Goal: Task Accomplishment & Management: Manage account settings

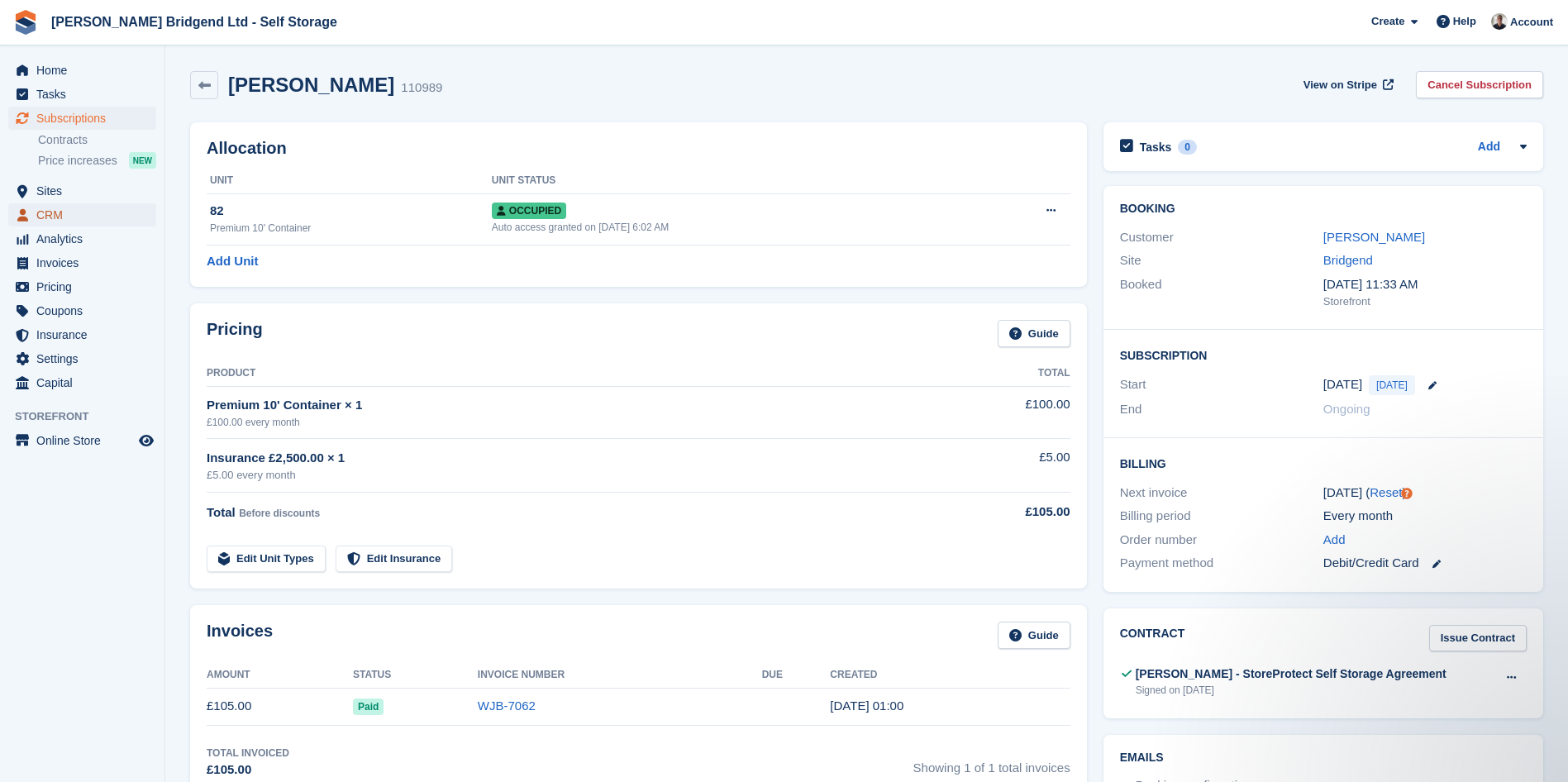
click at [101, 219] on span "CRM" at bounding box center [87, 214] width 100 height 23
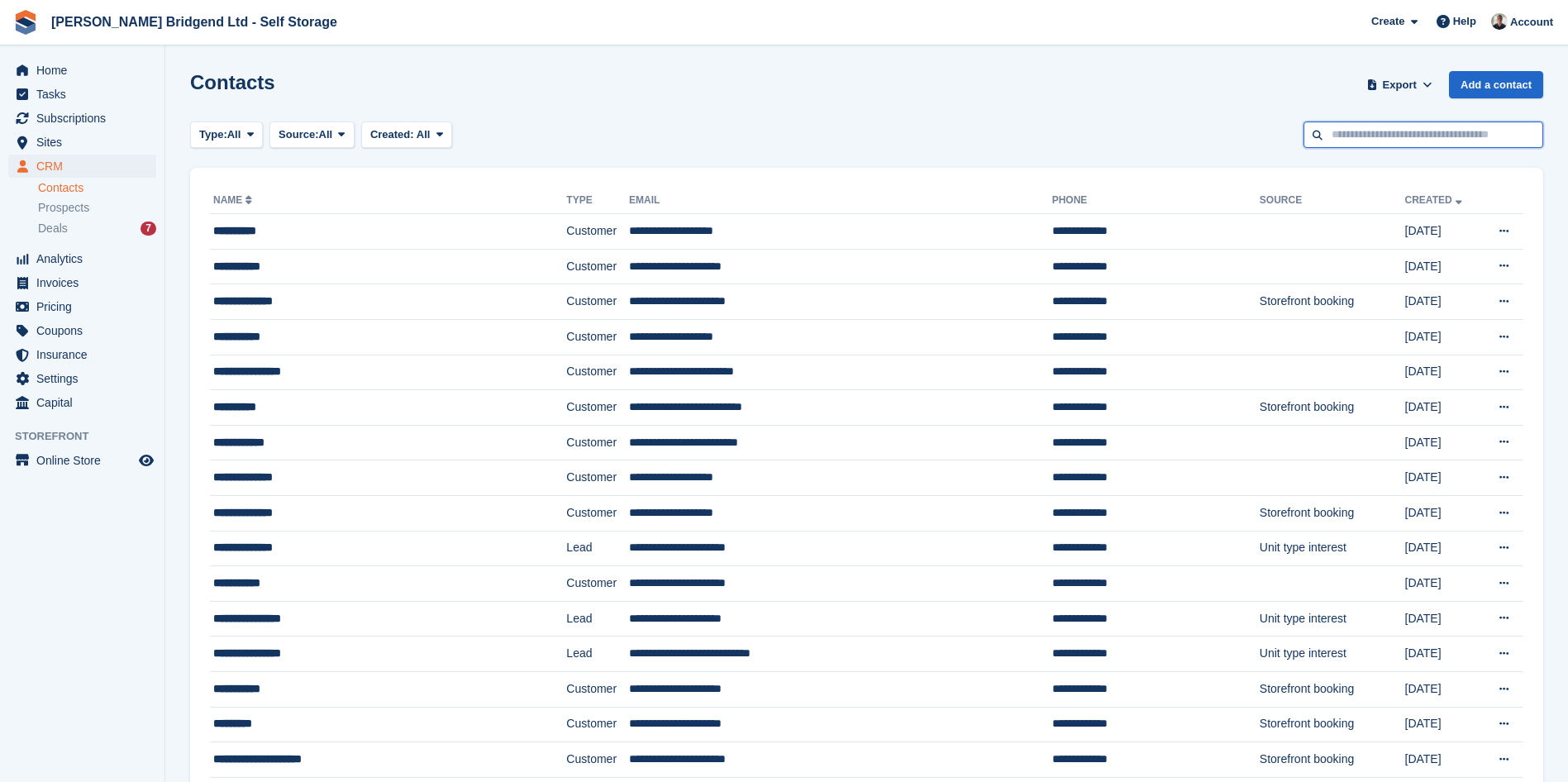
click at [1426, 130] on input "text" at bounding box center [1423, 134] width 240 height 27
type input "******"
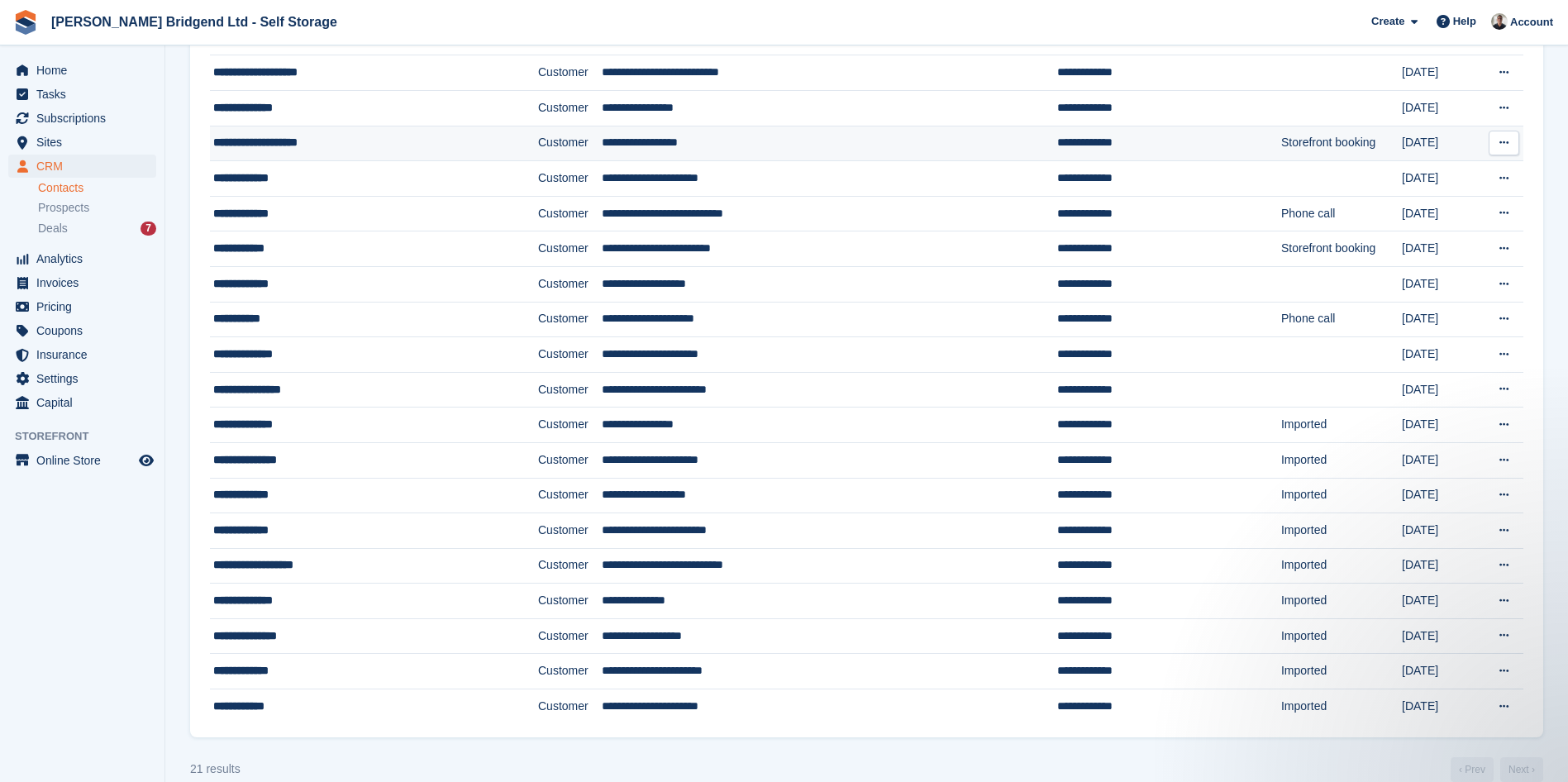
scroll to position [254, 0]
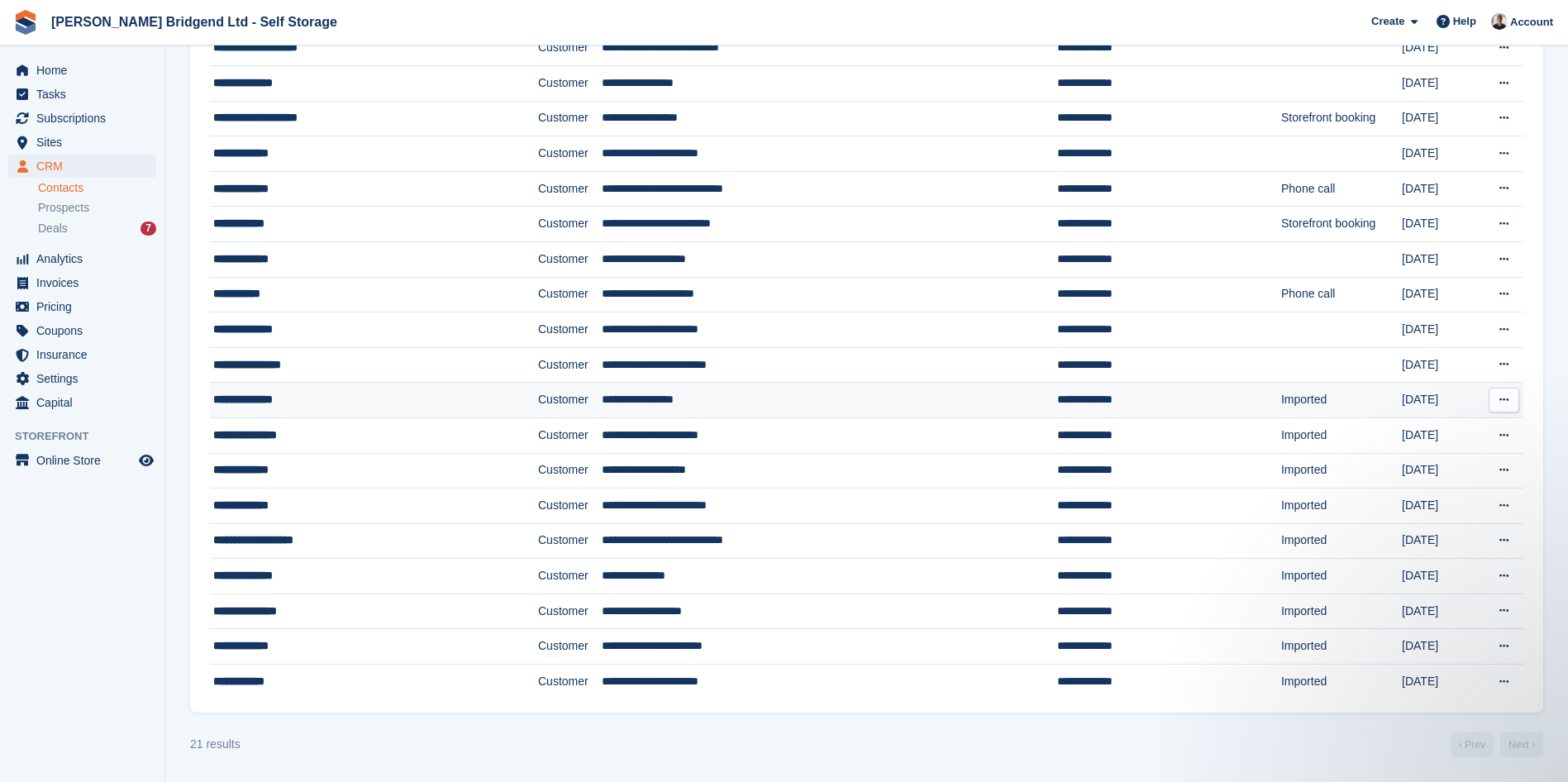
click at [320, 403] on div "**********" at bounding box center [340, 398] width 254 height 17
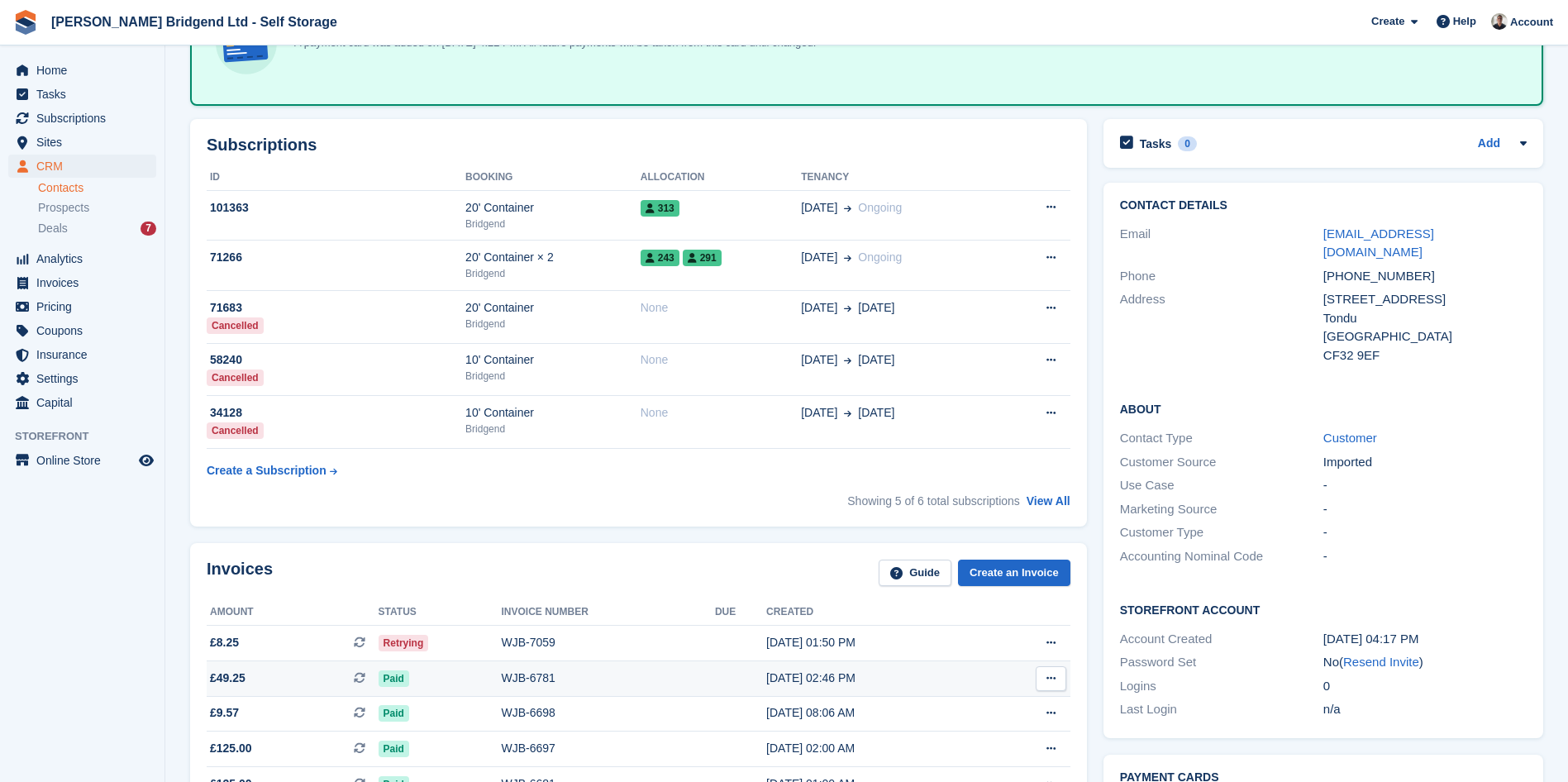
scroll to position [165, 0]
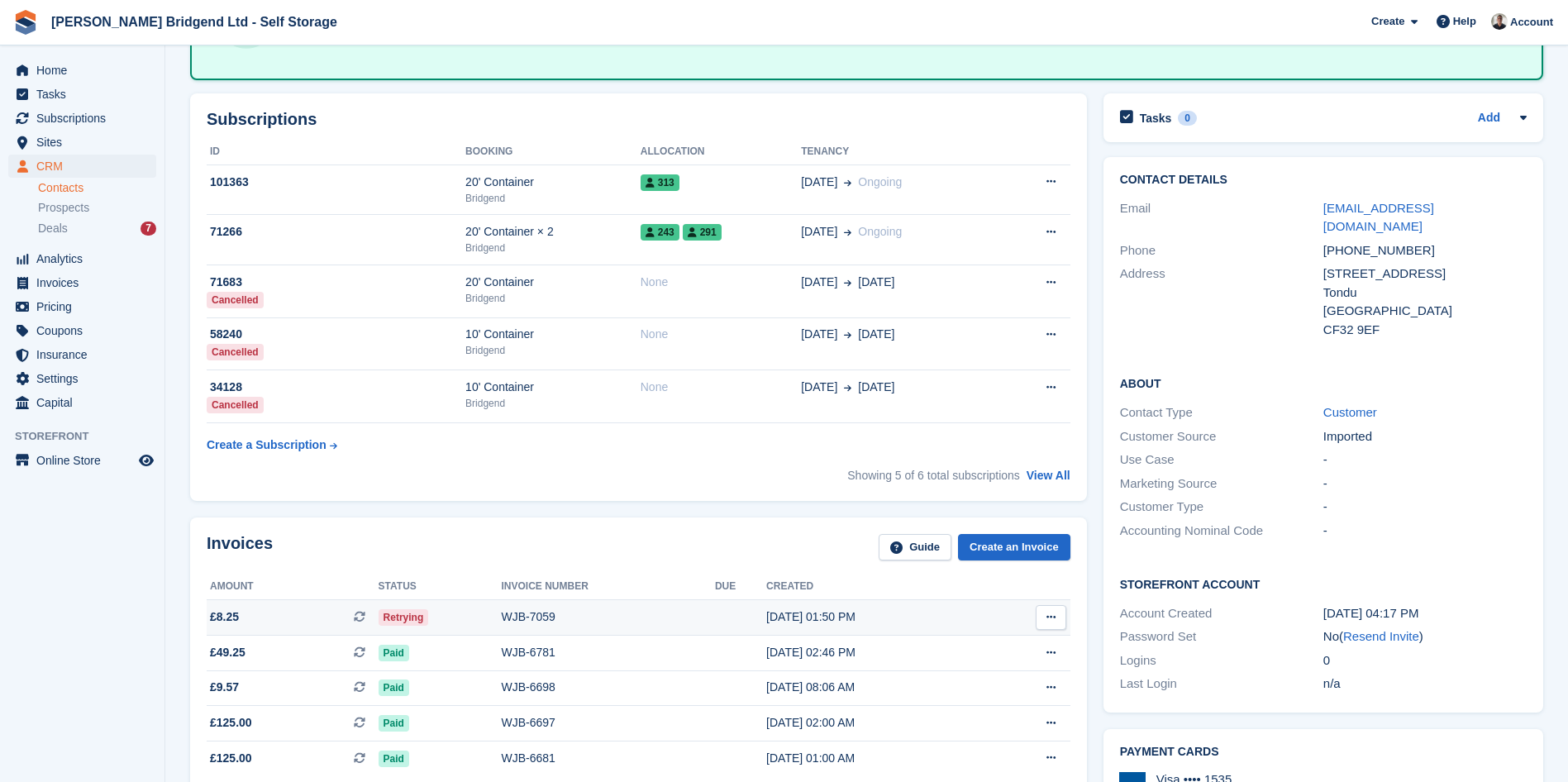
click at [546, 619] on div "WJB-7059" at bounding box center [608, 617] width 213 height 17
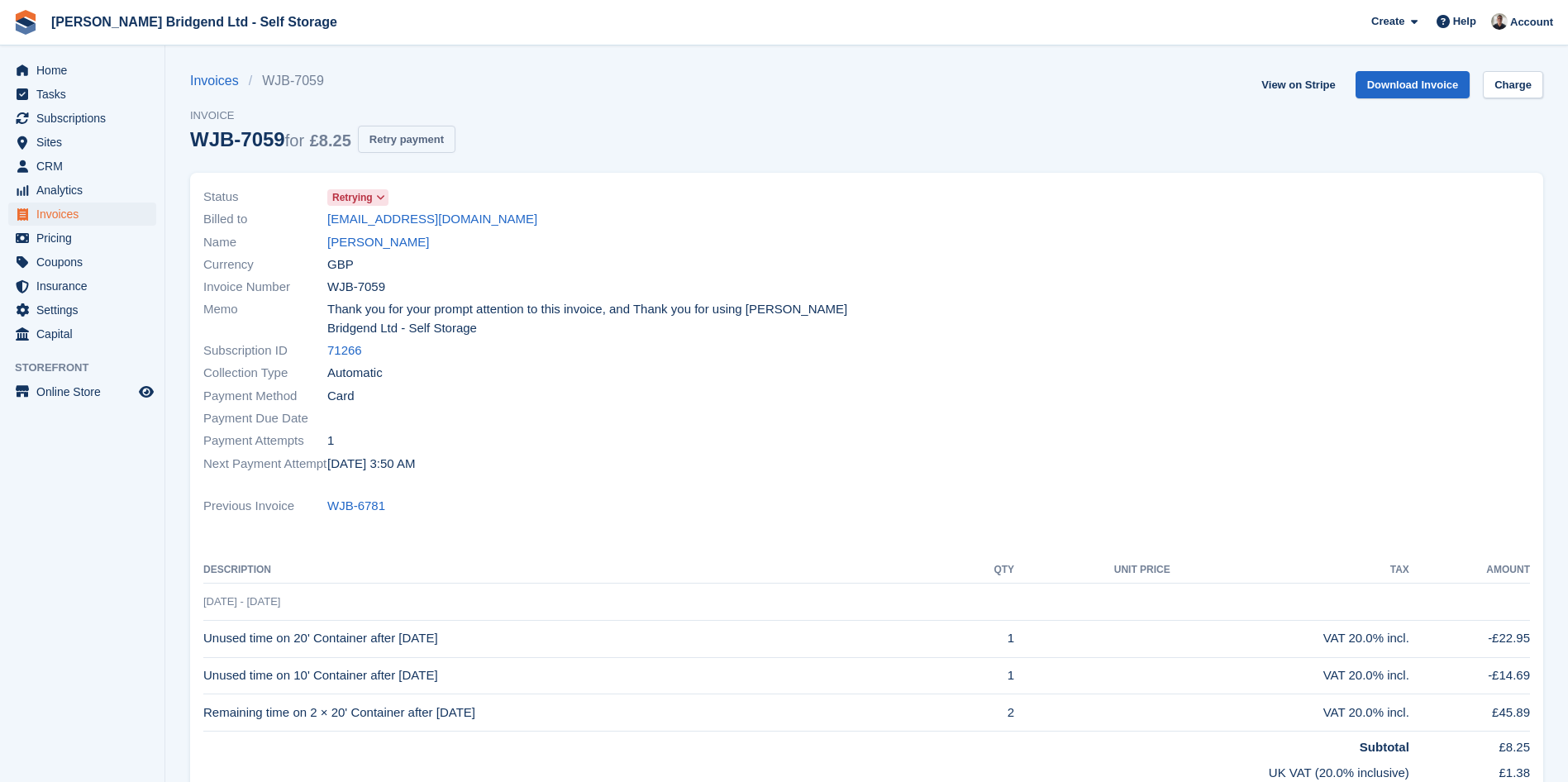
click at [402, 134] on button "Retry payment" at bounding box center [406, 138] width 98 height 27
click at [411, 224] on link "rew6788@gmail.com" at bounding box center [432, 219] width 210 height 19
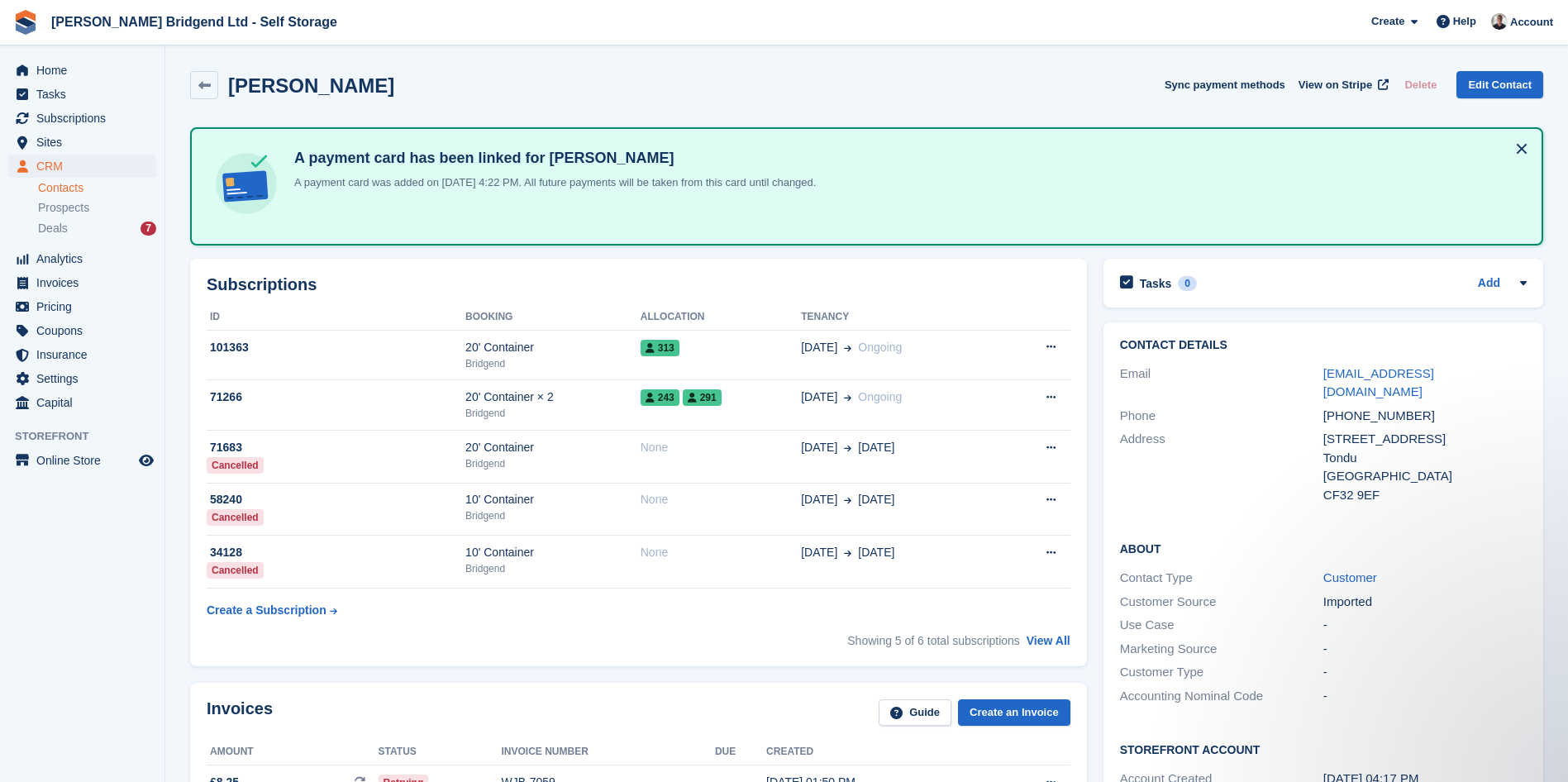
click at [95, 237] on li "Deals 7" at bounding box center [101, 228] width 127 height 19
click at [95, 225] on div "Deals 7" at bounding box center [97, 229] width 119 height 16
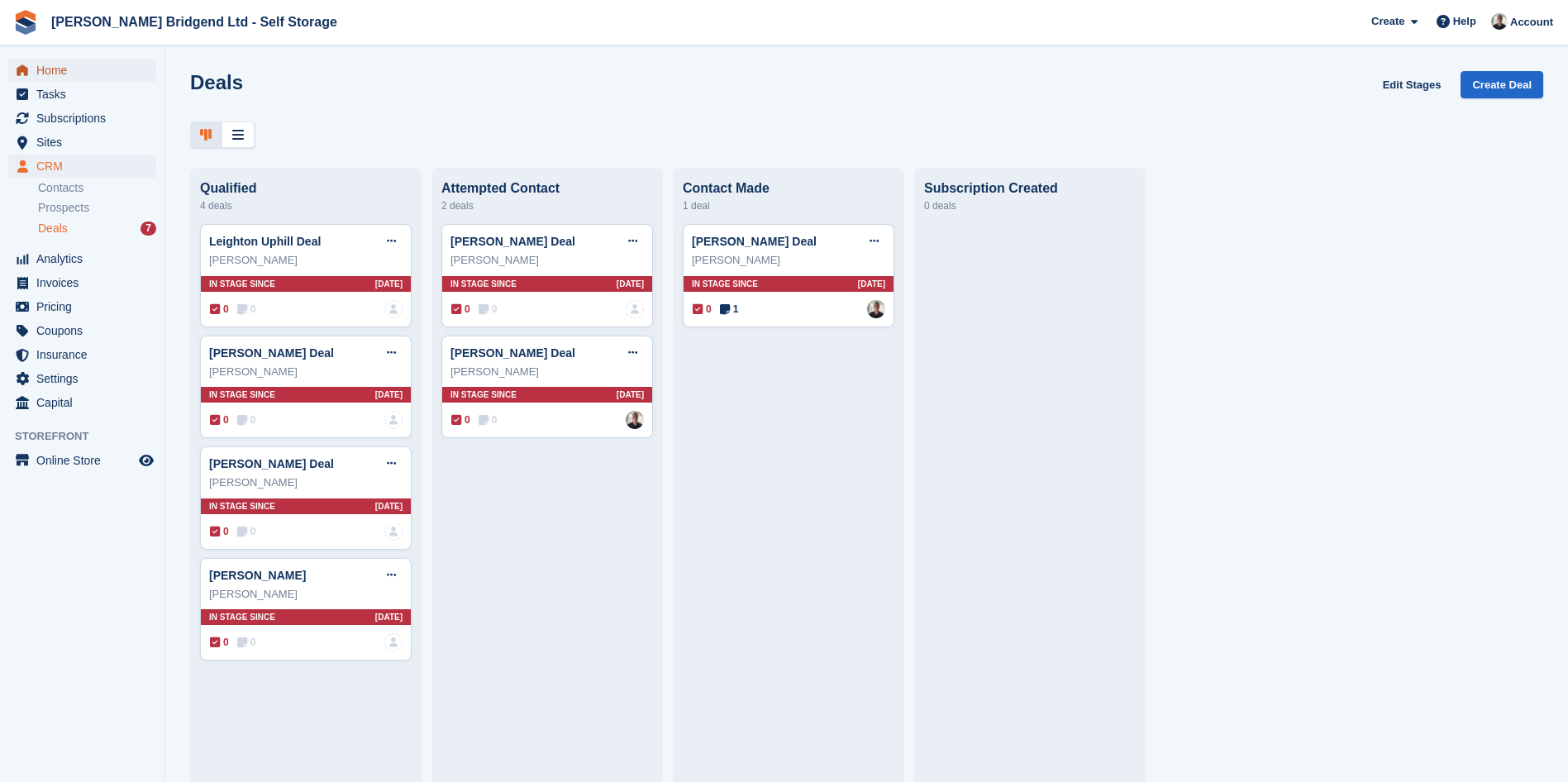
click at [68, 66] on span "Home" at bounding box center [87, 70] width 100 height 23
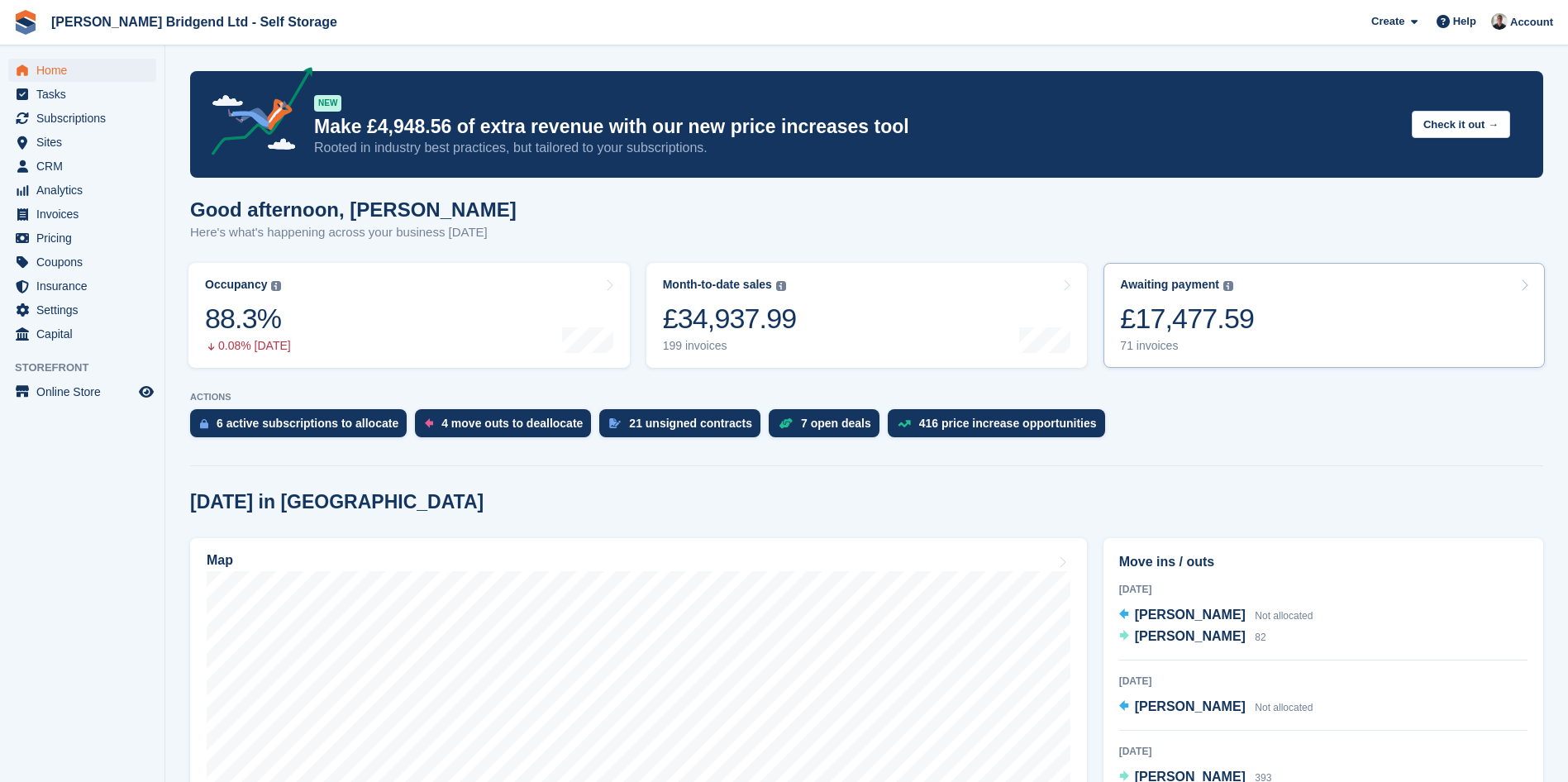
click at [1327, 324] on link "Awaiting payment The total outstanding balance on all open invoices. £17,477.59…" at bounding box center [1324, 315] width 441 height 105
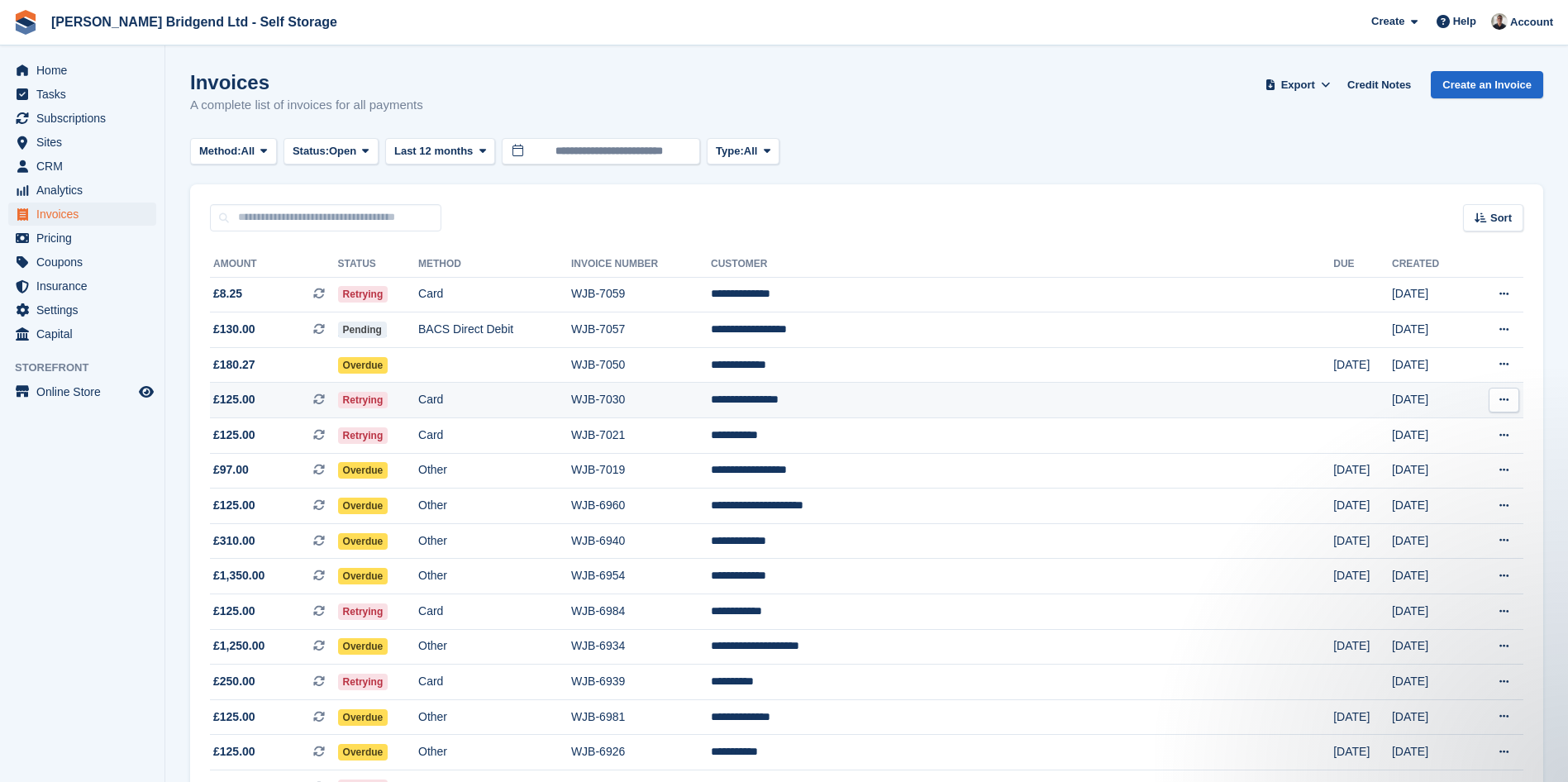
click at [710, 405] on td "WJB-7030" at bounding box center [641, 400] width 139 height 36
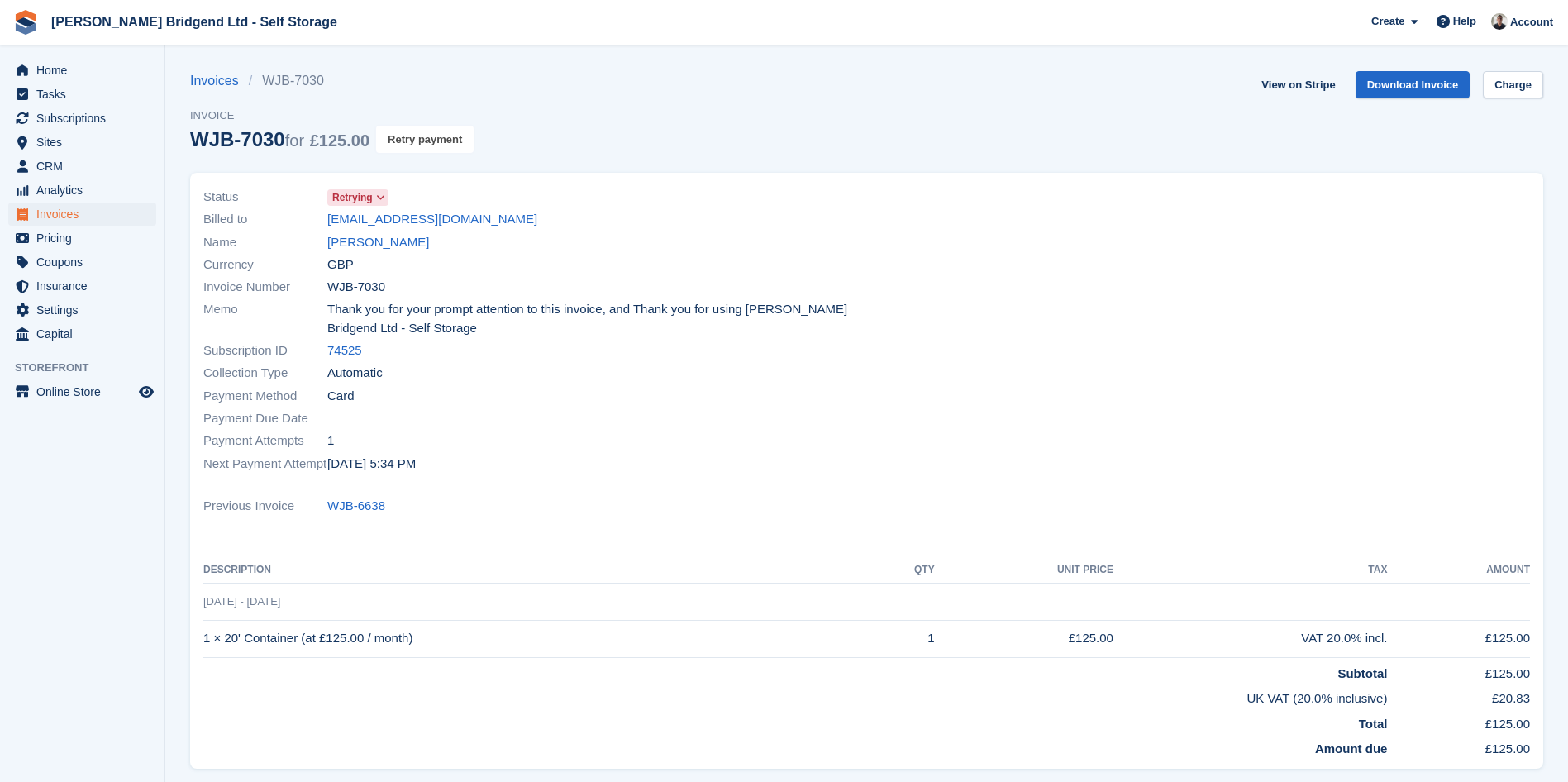
click at [439, 140] on button "Retry payment" at bounding box center [424, 138] width 98 height 27
click at [56, 66] on span "Home" at bounding box center [87, 70] width 100 height 23
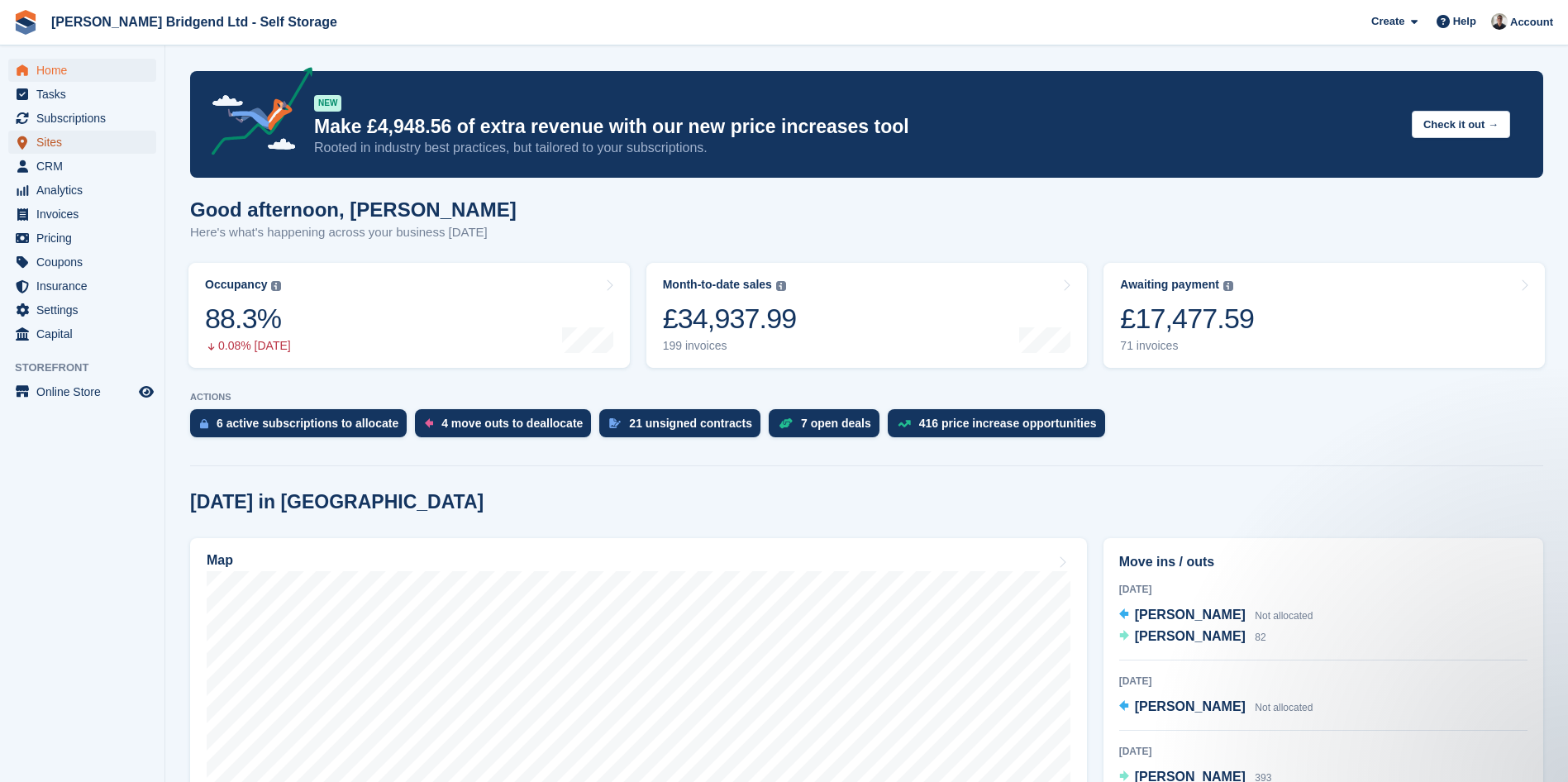
click at [58, 137] on span "Sites" at bounding box center [87, 141] width 100 height 23
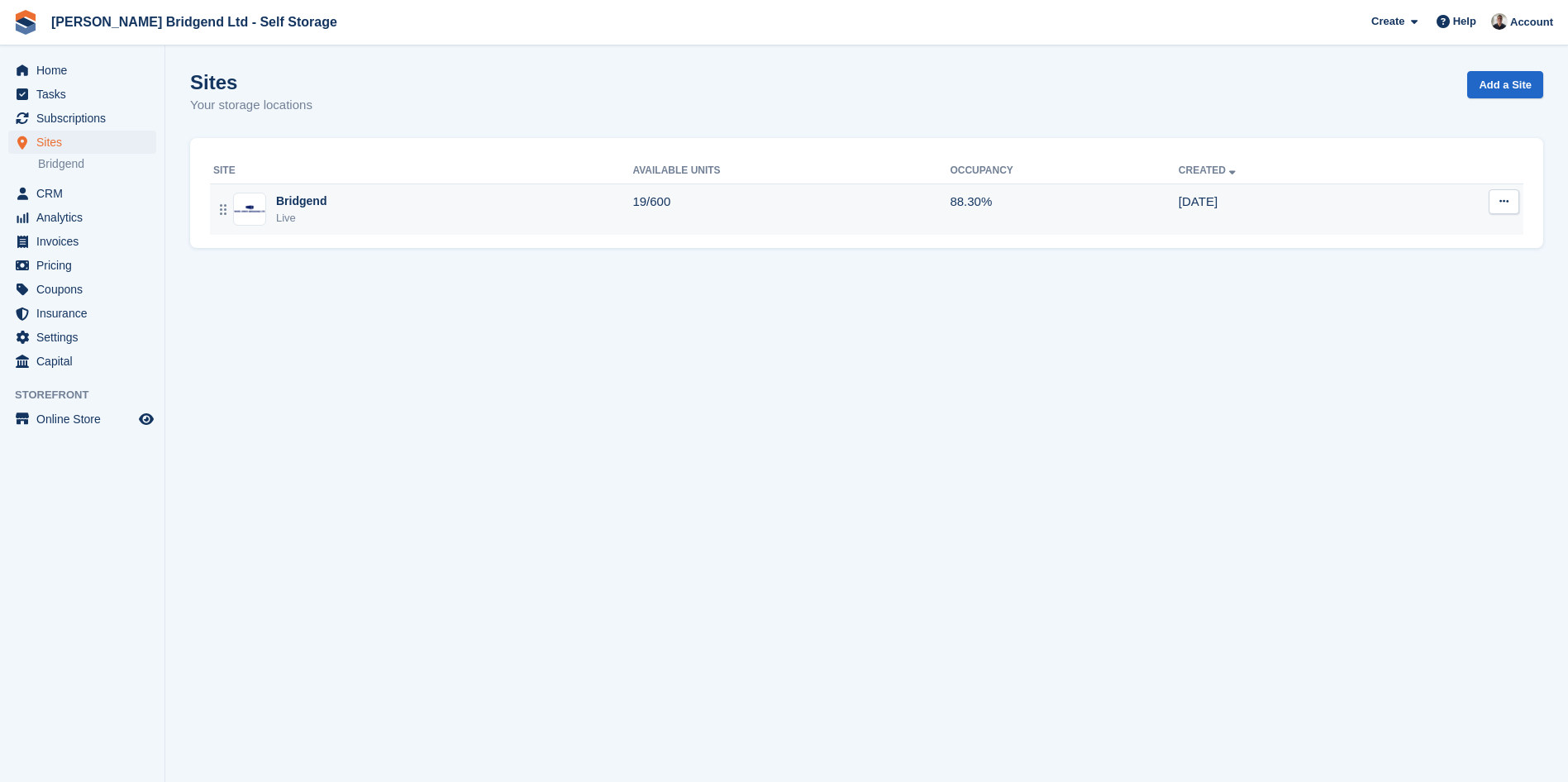
click at [838, 224] on td "19/600" at bounding box center [791, 208] width 318 height 51
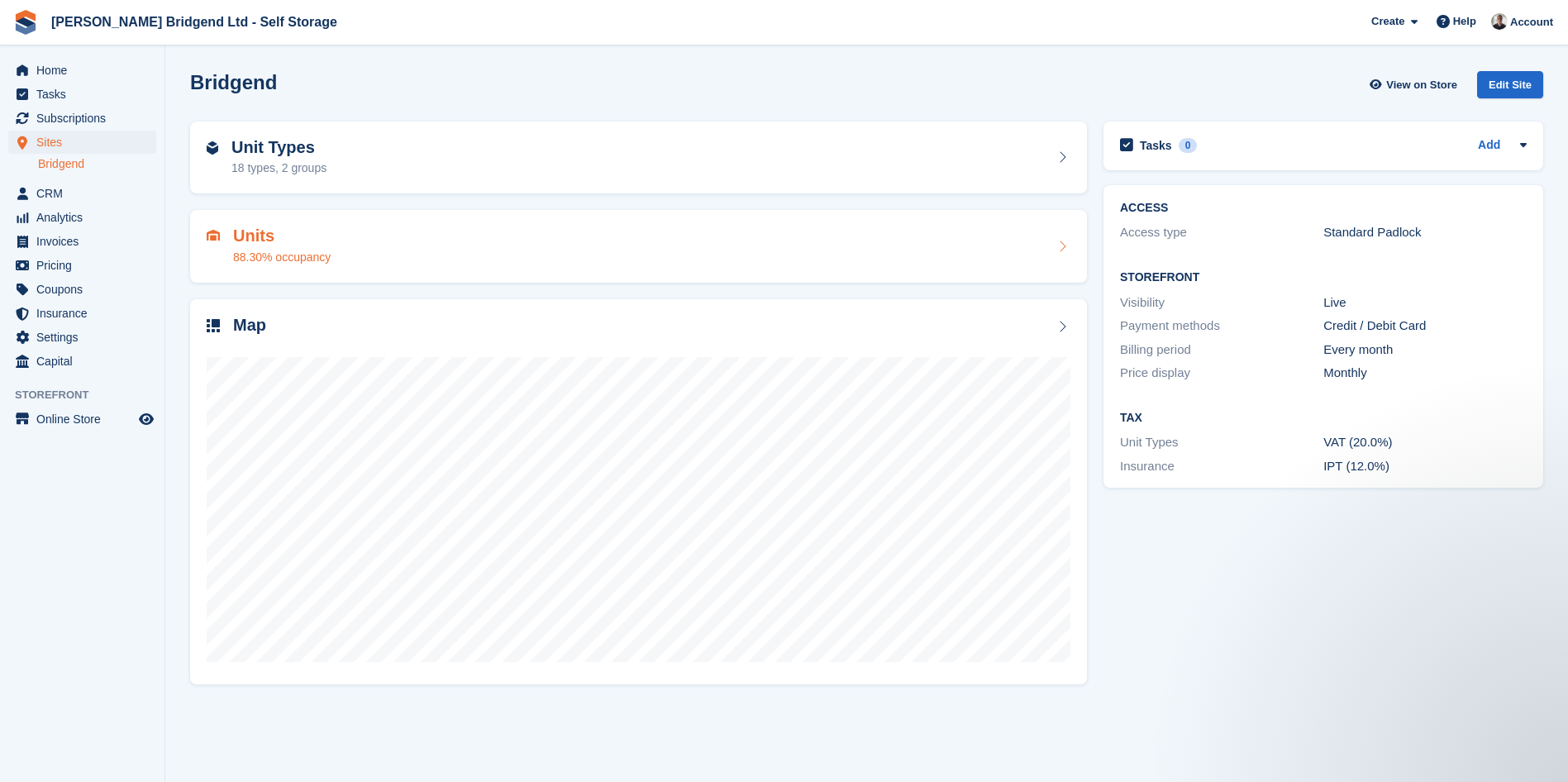
click at [473, 259] on div "Units 88.30% occupancy" at bounding box center [638, 246] width 864 height 40
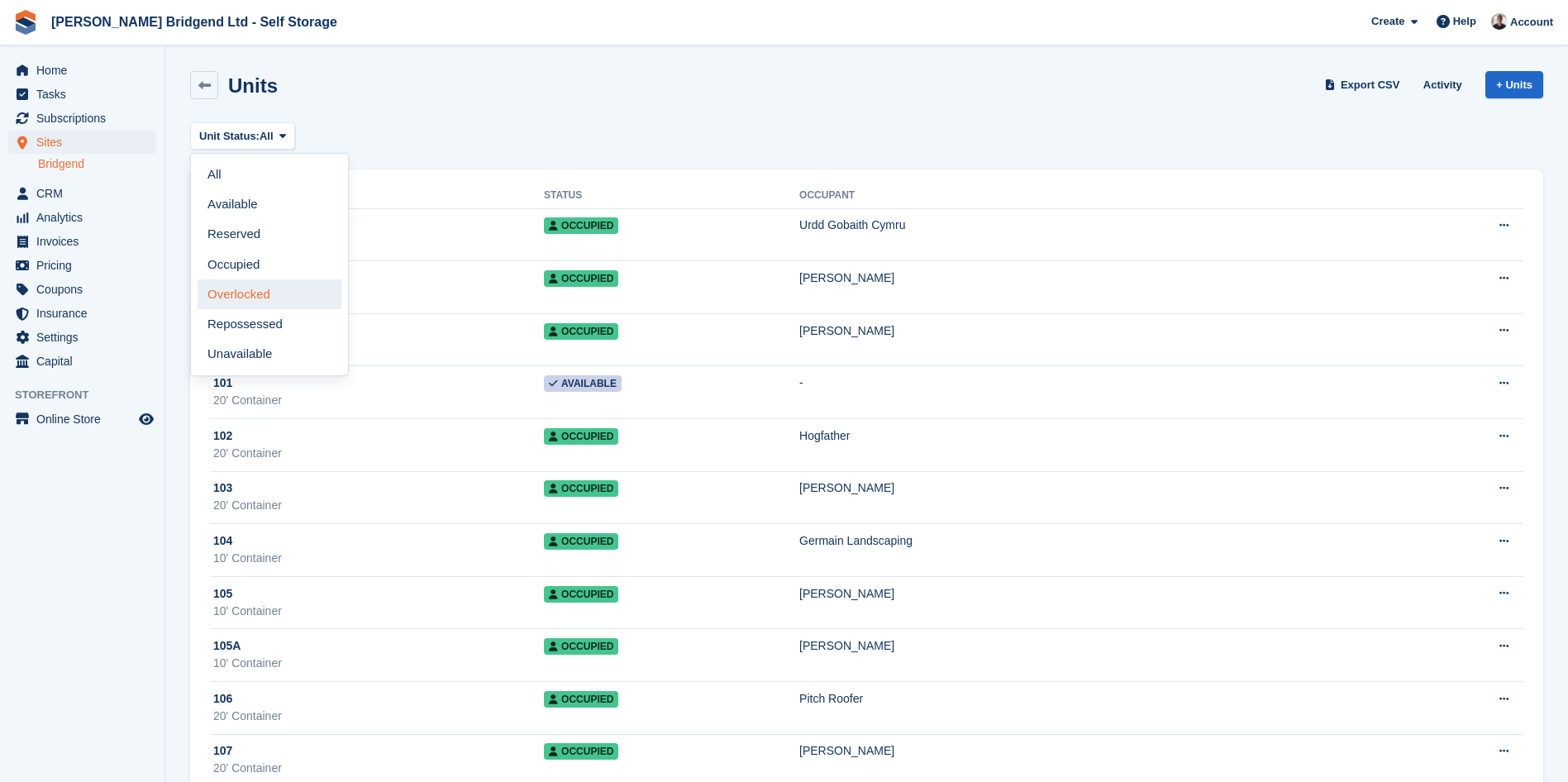
click at [282, 301] on link "Overlocked" at bounding box center [269, 294] width 143 height 30
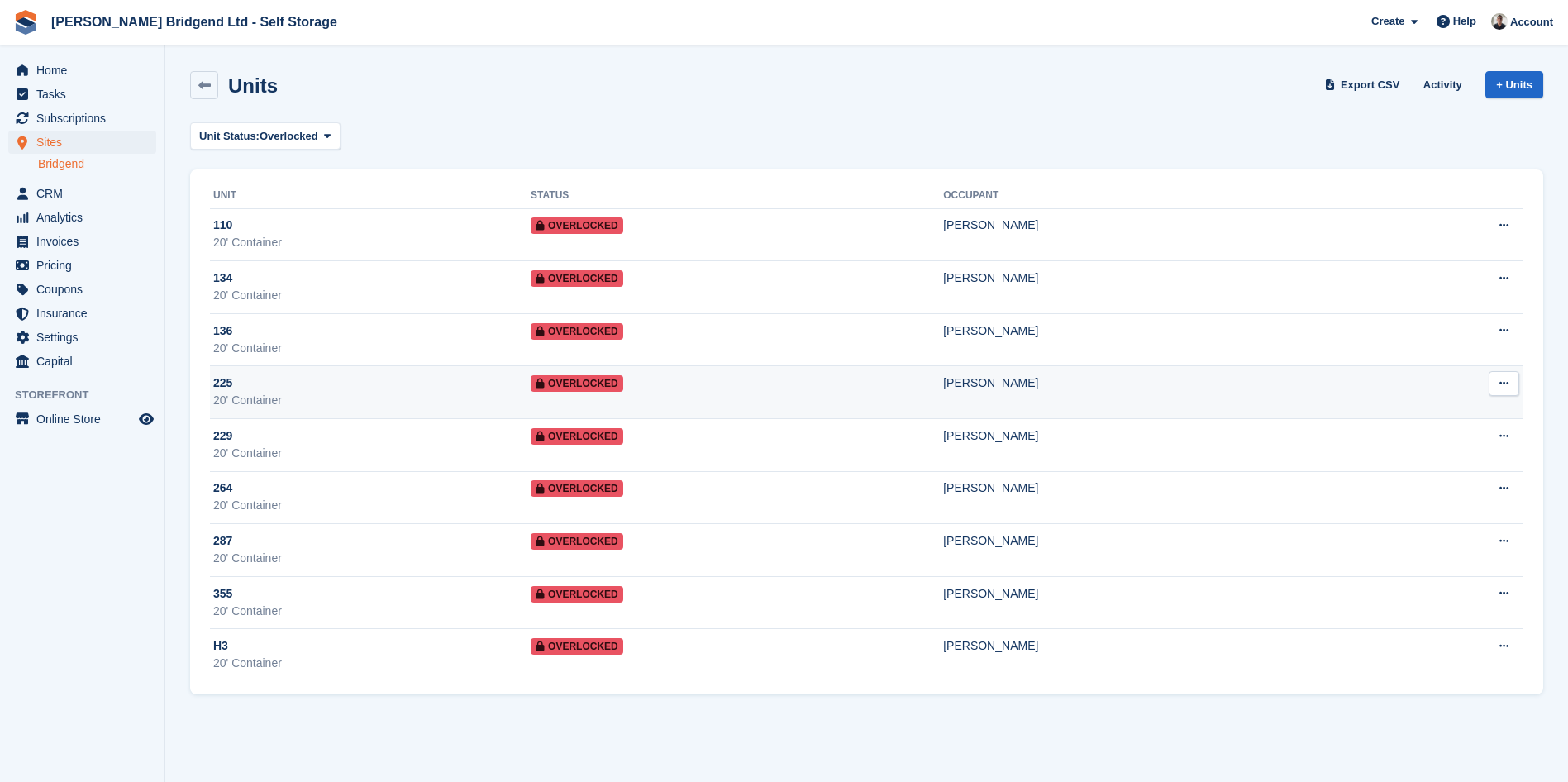
click at [702, 406] on td "Overlocked" at bounding box center [737, 392] width 412 height 53
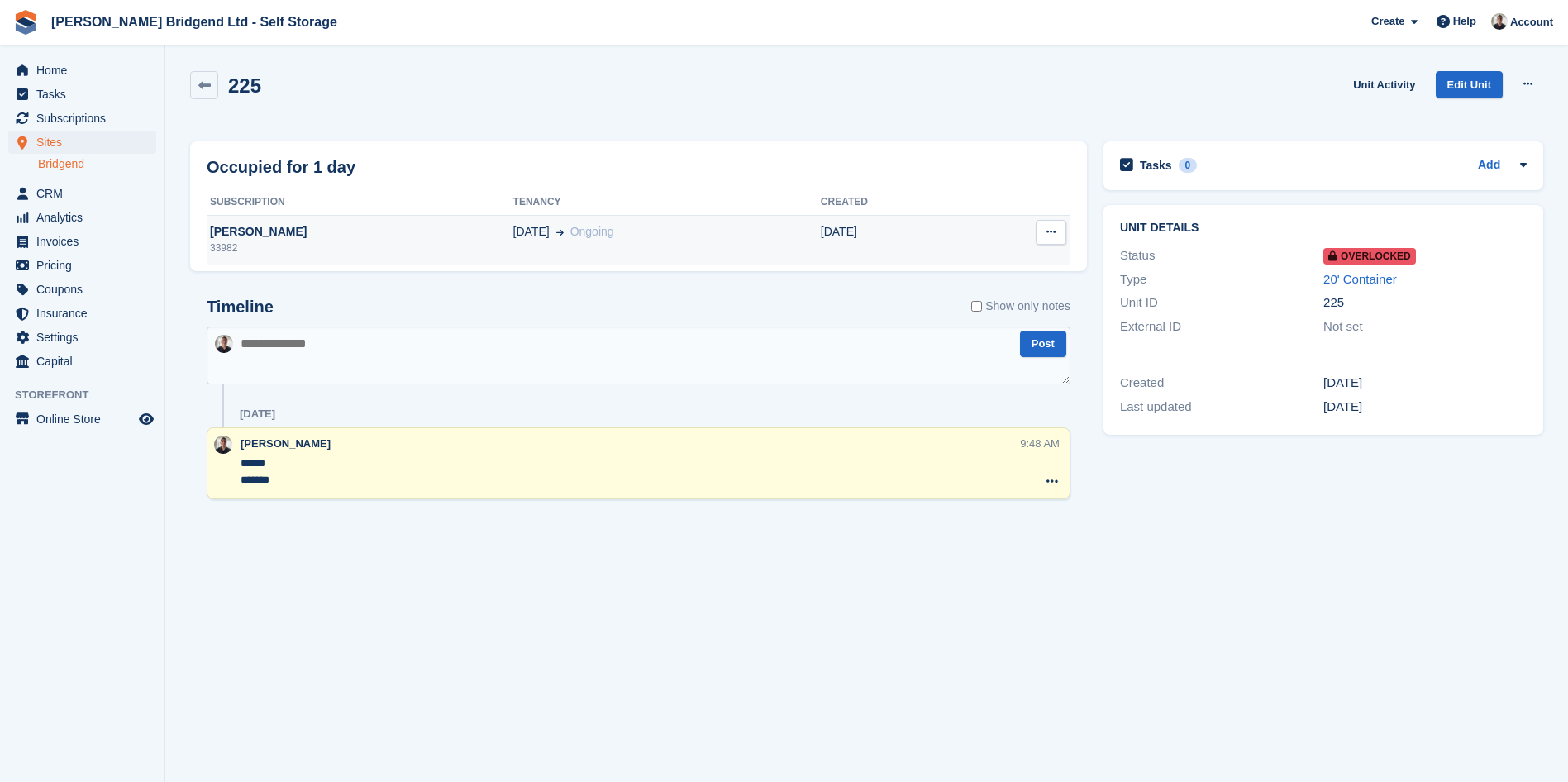
click at [624, 248] on td "[DATE] Ongoing" at bounding box center [666, 240] width 308 height 50
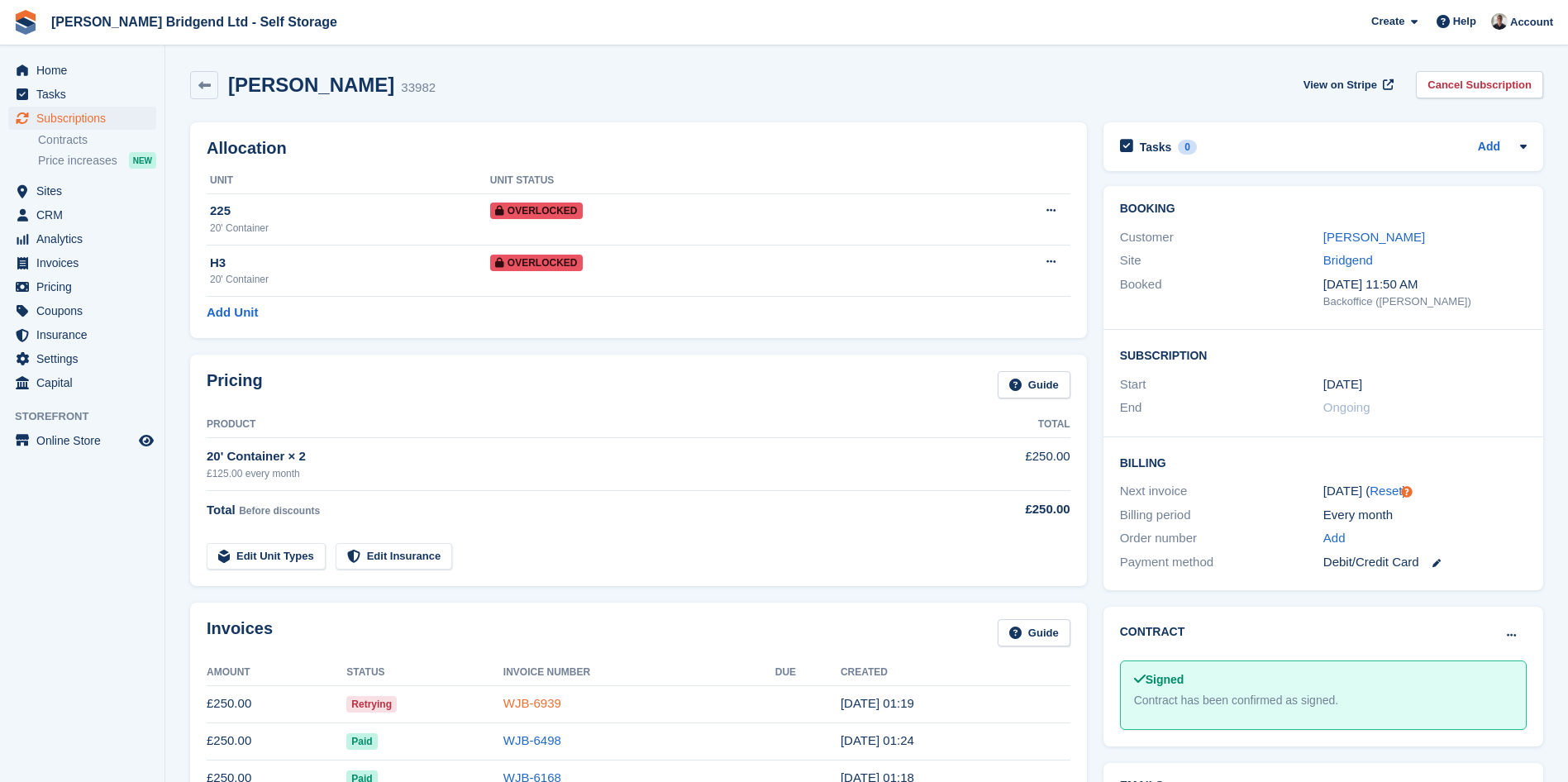
click at [557, 705] on link "WJB-6939" at bounding box center [532, 703] width 58 height 14
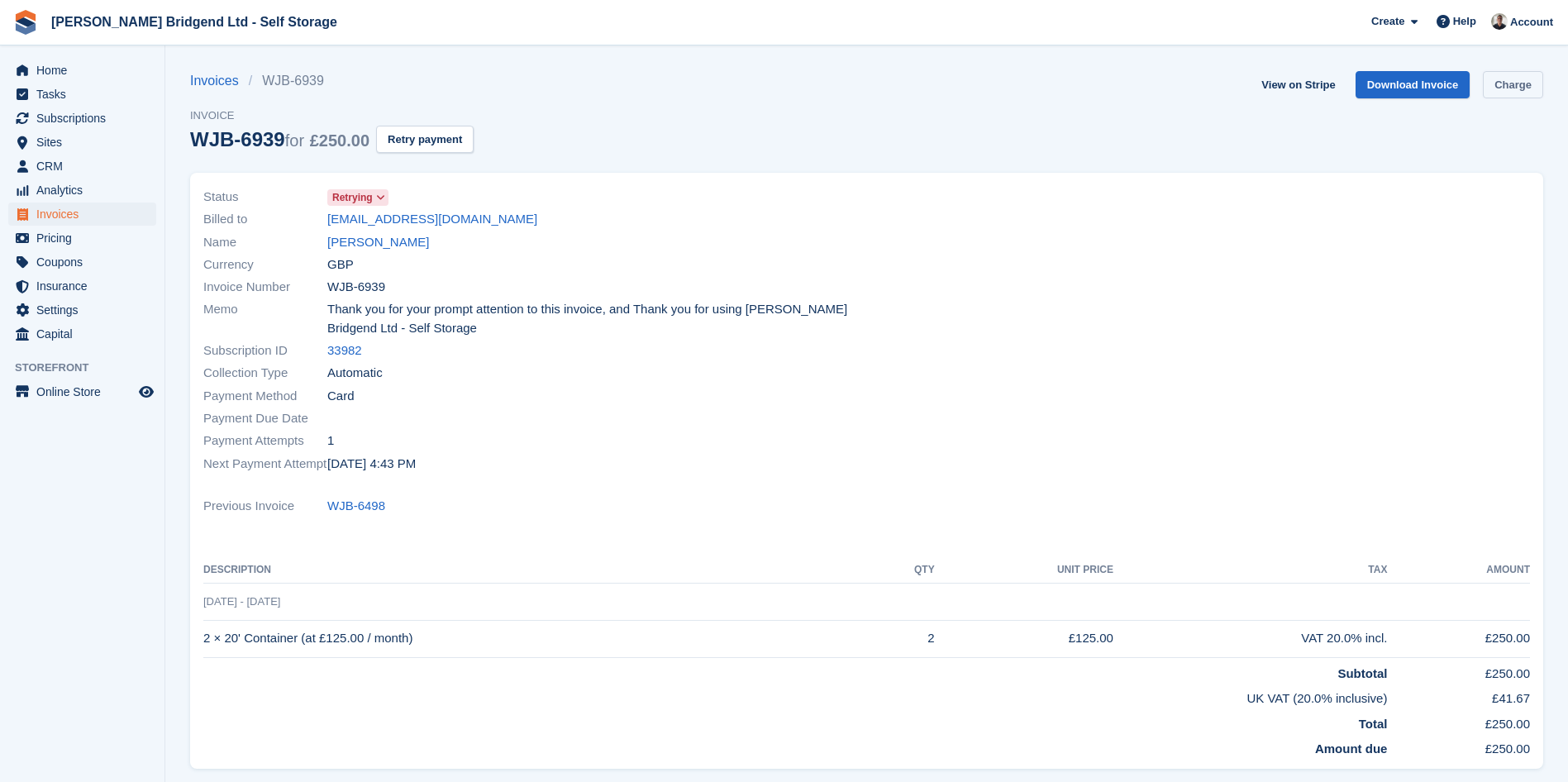
click at [1497, 91] on link "Charge" at bounding box center [1512, 84] width 61 height 27
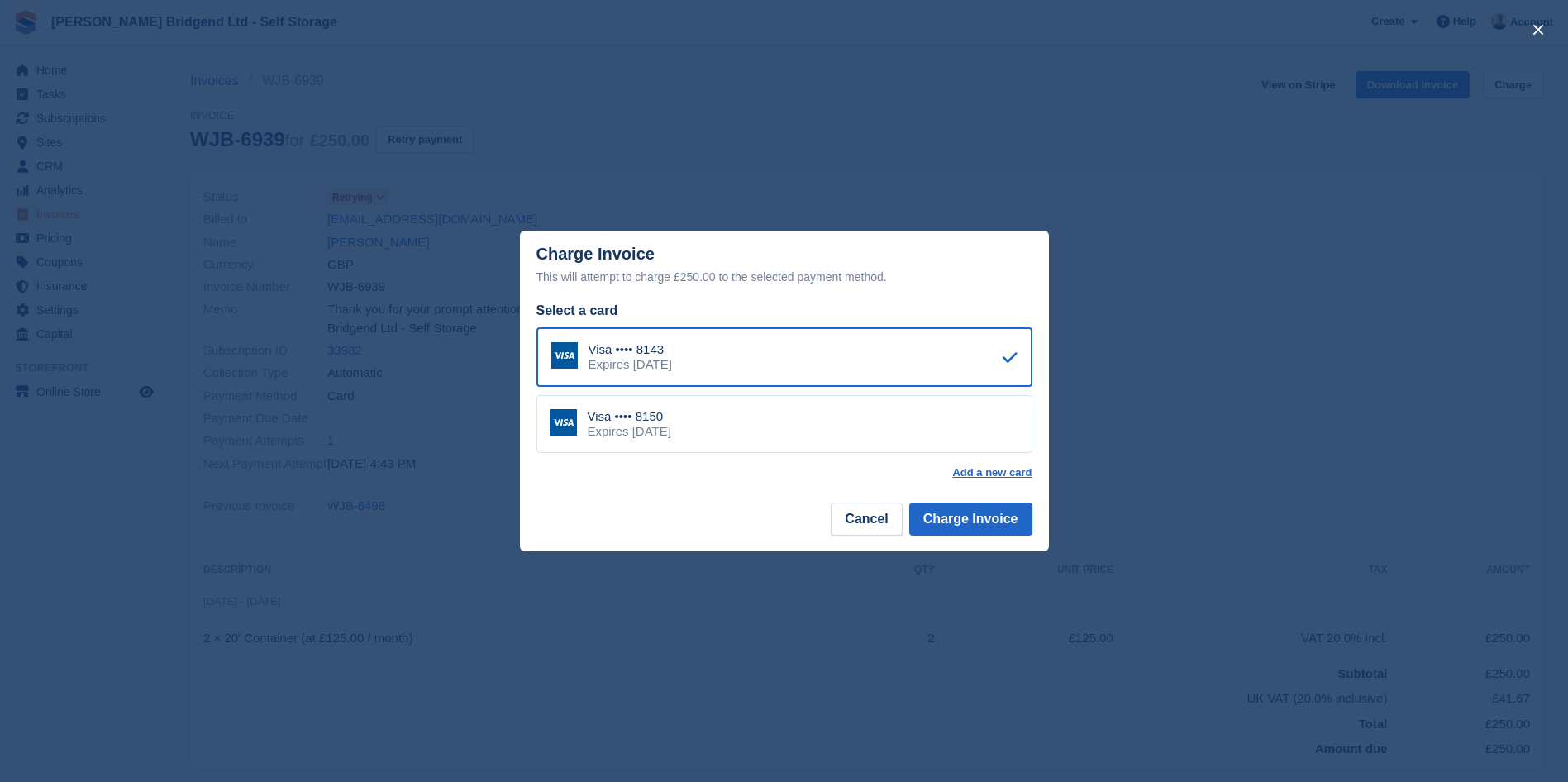
click at [874, 424] on div "Visa •••• 8150 Expires October 2028" at bounding box center [784, 424] width 496 height 58
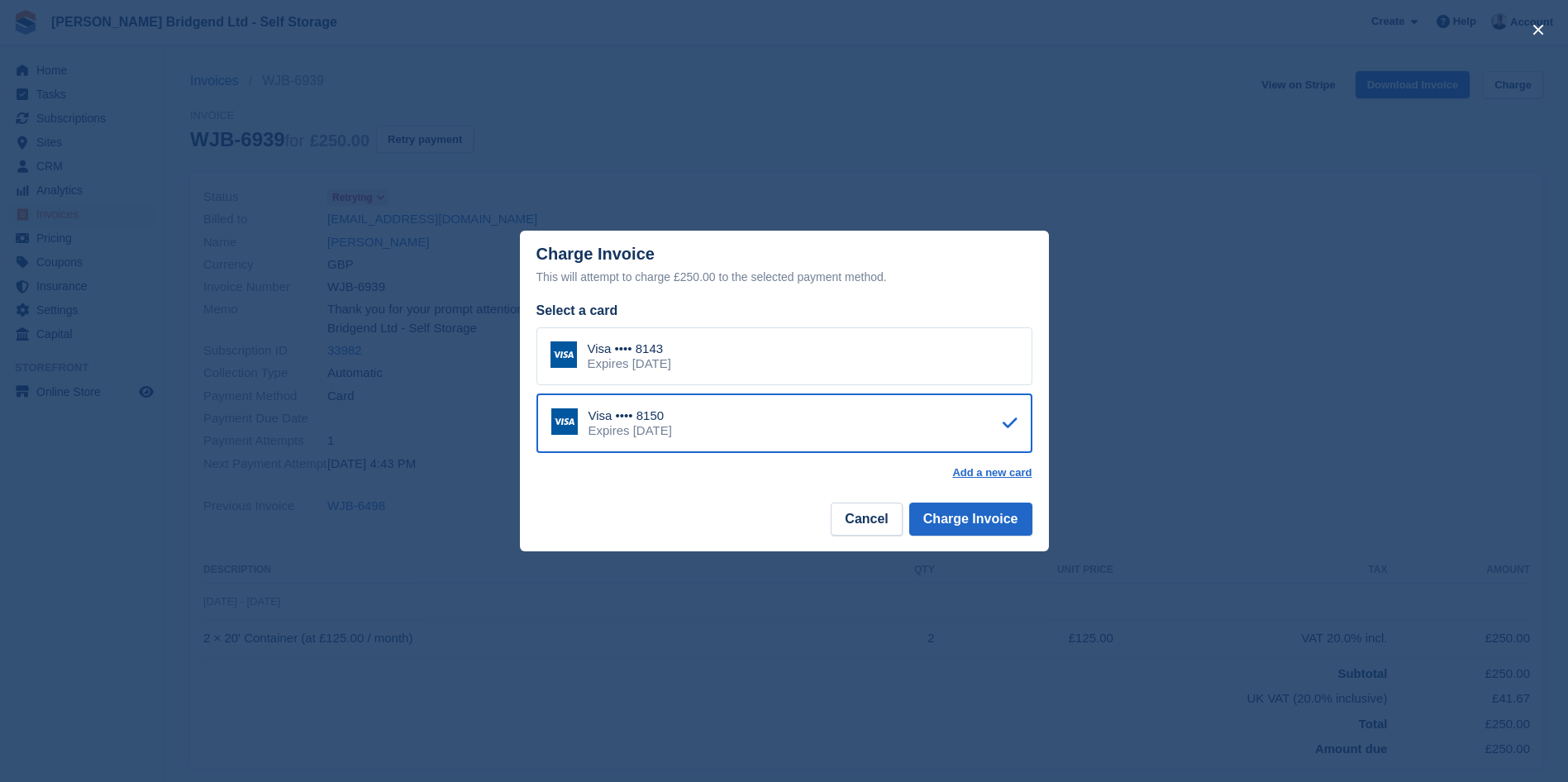
click at [952, 541] on footer "Cancel Charge Invoice" at bounding box center [784, 525] width 529 height 52
click at [958, 517] on button "Charge Invoice" at bounding box center [971, 518] width 124 height 33
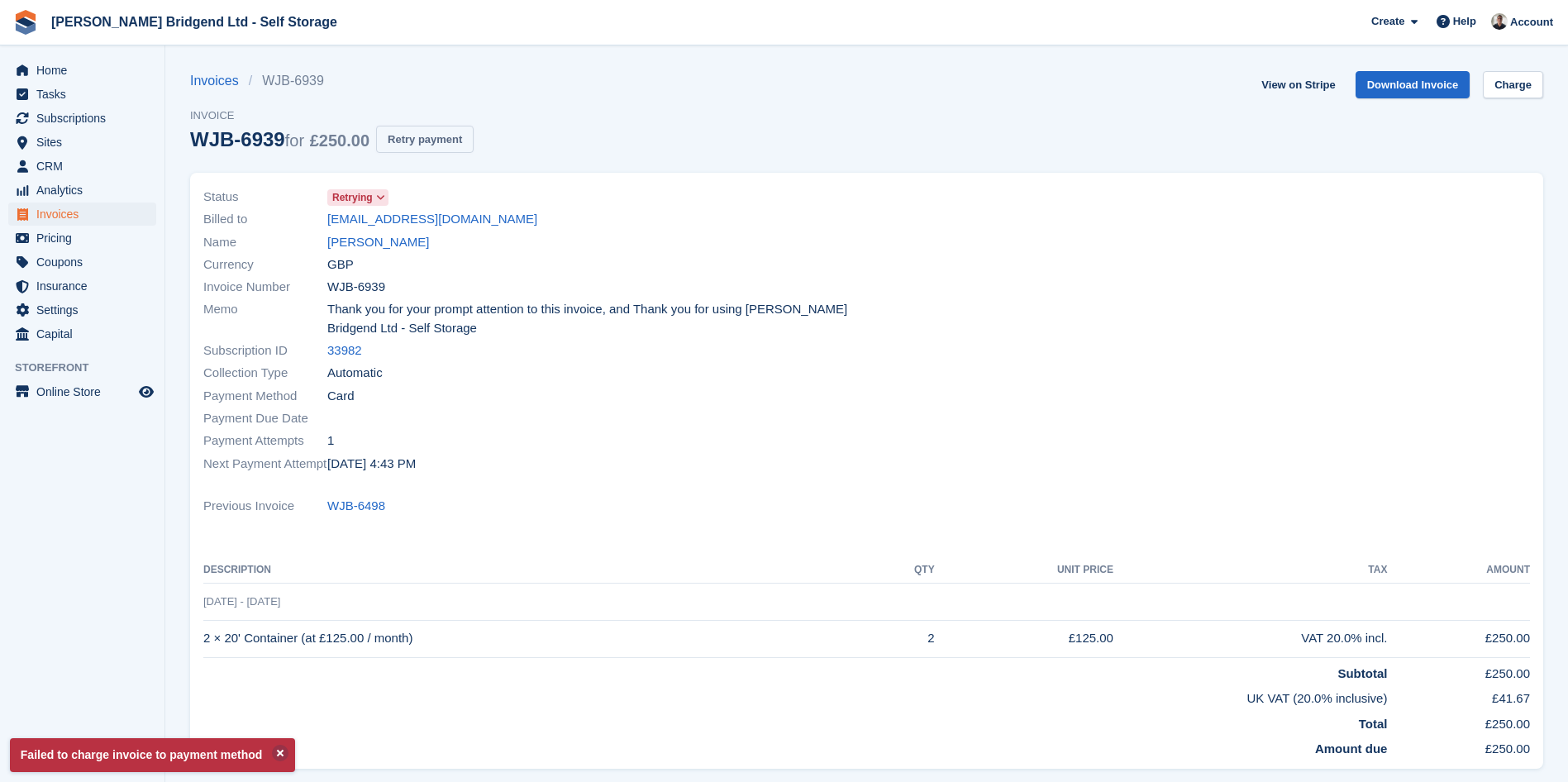
click at [440, 135] on button "Retry payment" at bounding box center [424, 138] width 98 height 27
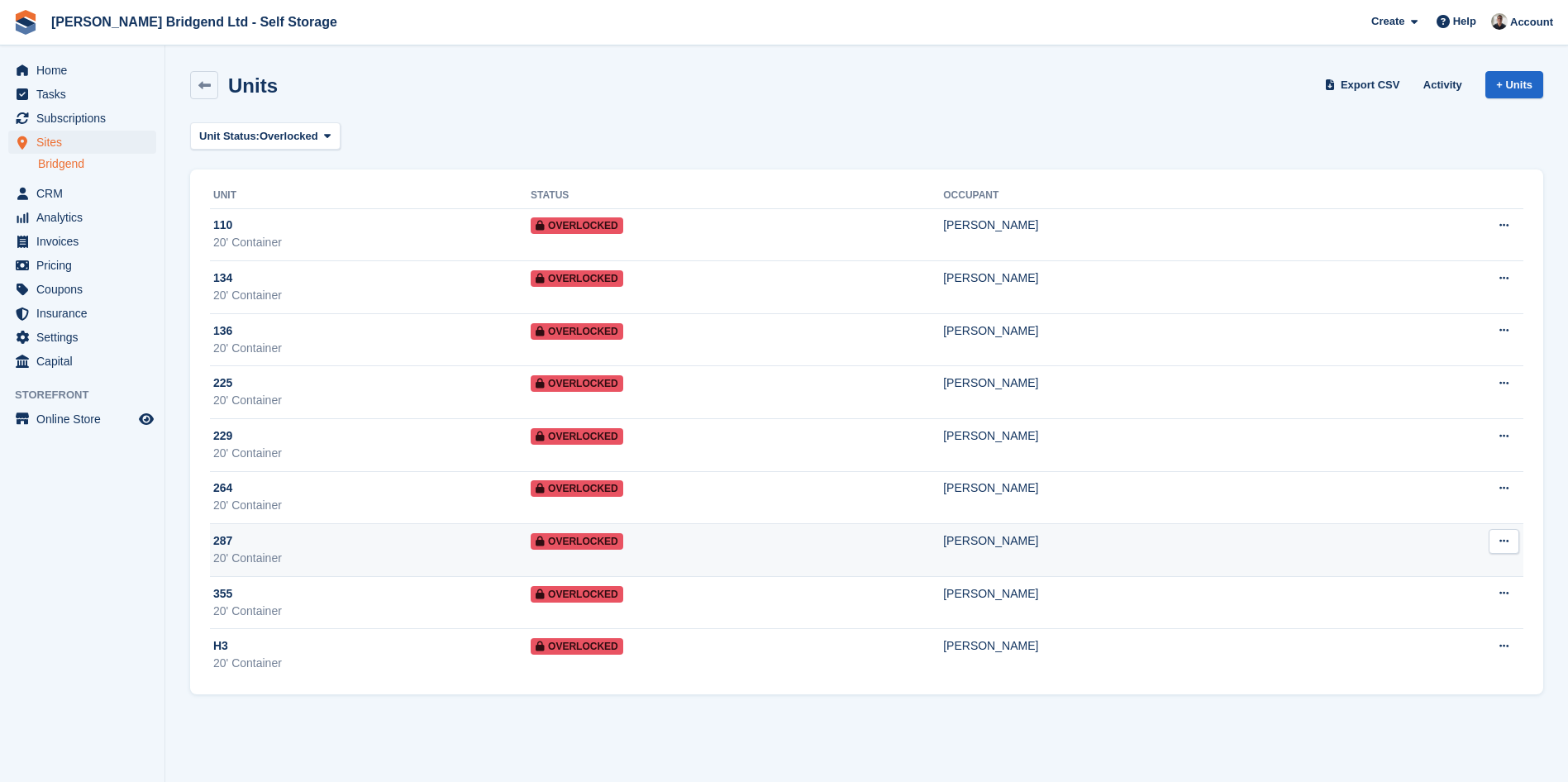
click at [1002, 565] on td "[PERSON_NAME]" at bounding box center [1156, 550] width 425 height 53
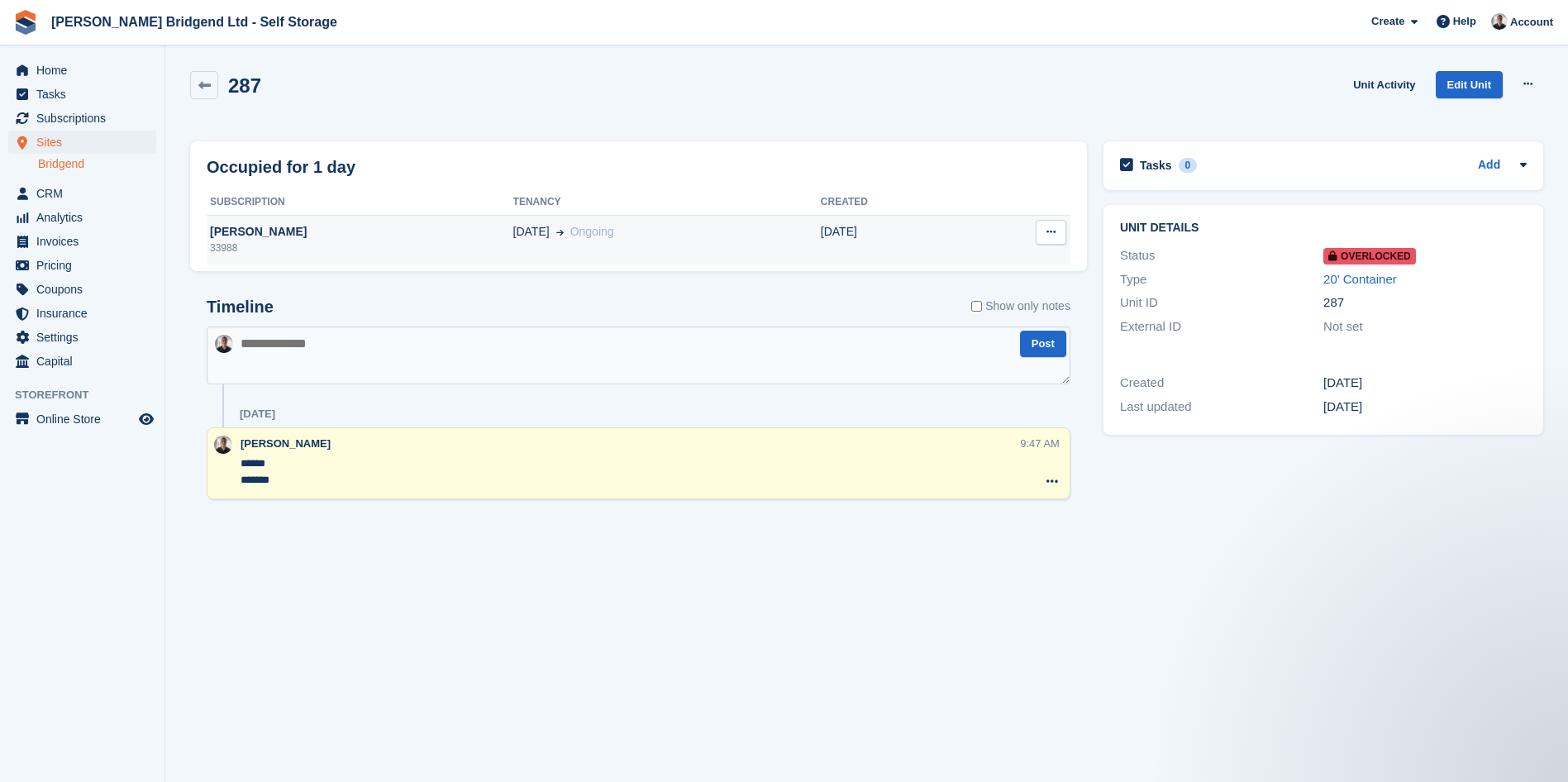
click at [909, 254] on td "[DATE]" at bounding box center [893, 240] width 143 height 50
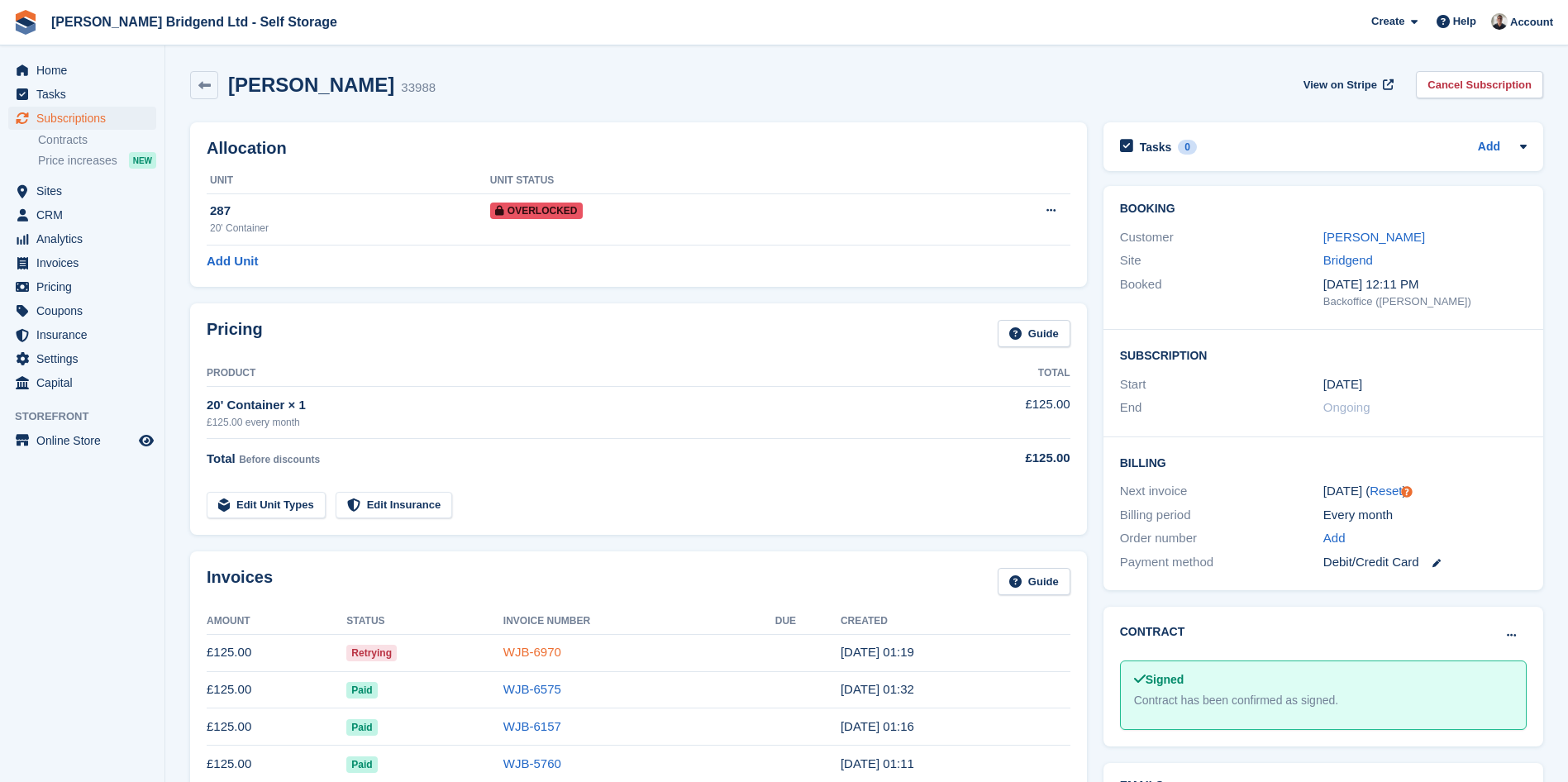
click at [560, 645] on link "WJB-6970" at bounding box center [532, 652] width 58 height 14
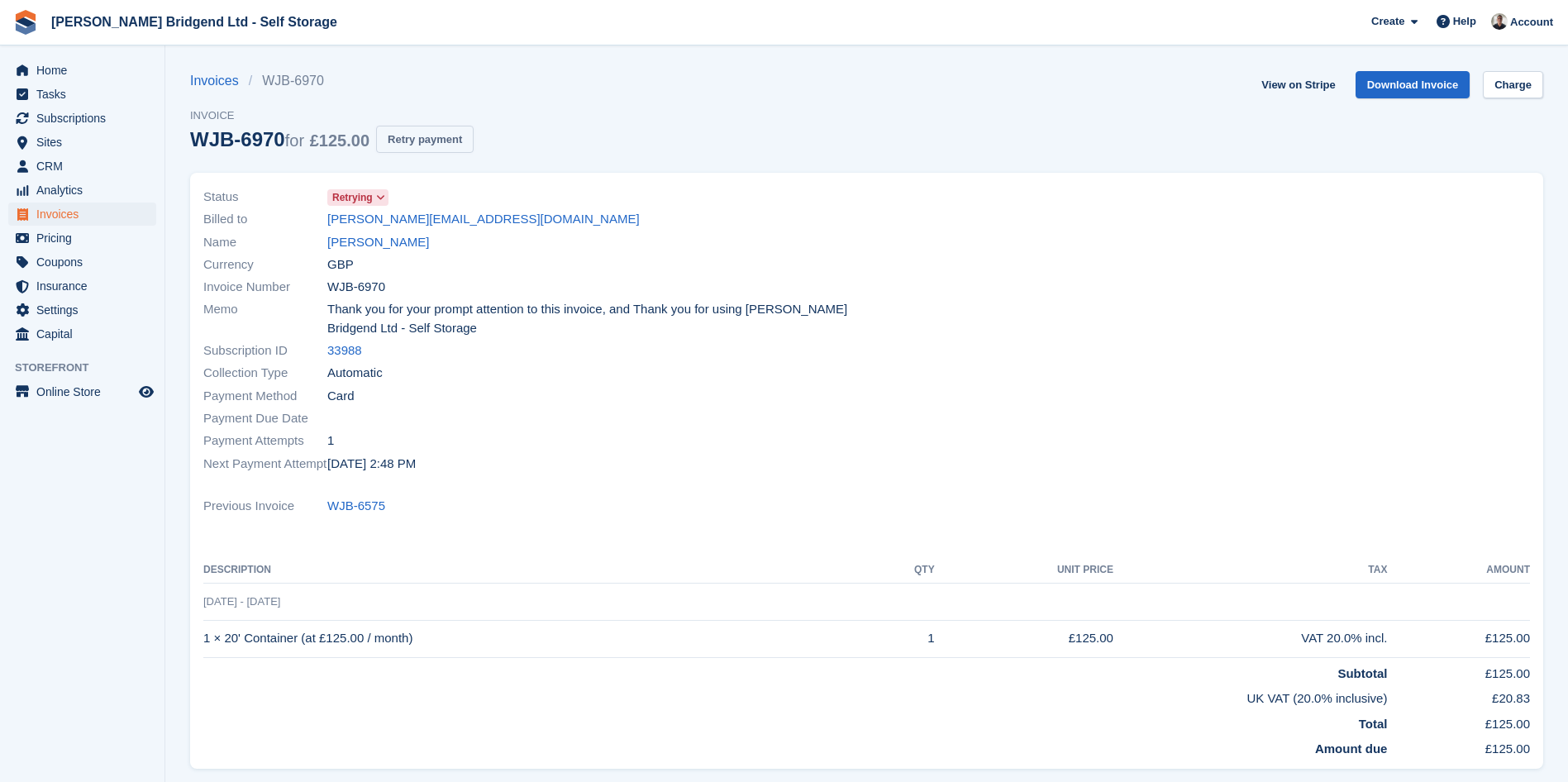
click at [428, 142] on button "Retry payment" at bounding box center [424, 138] width 98 height 27
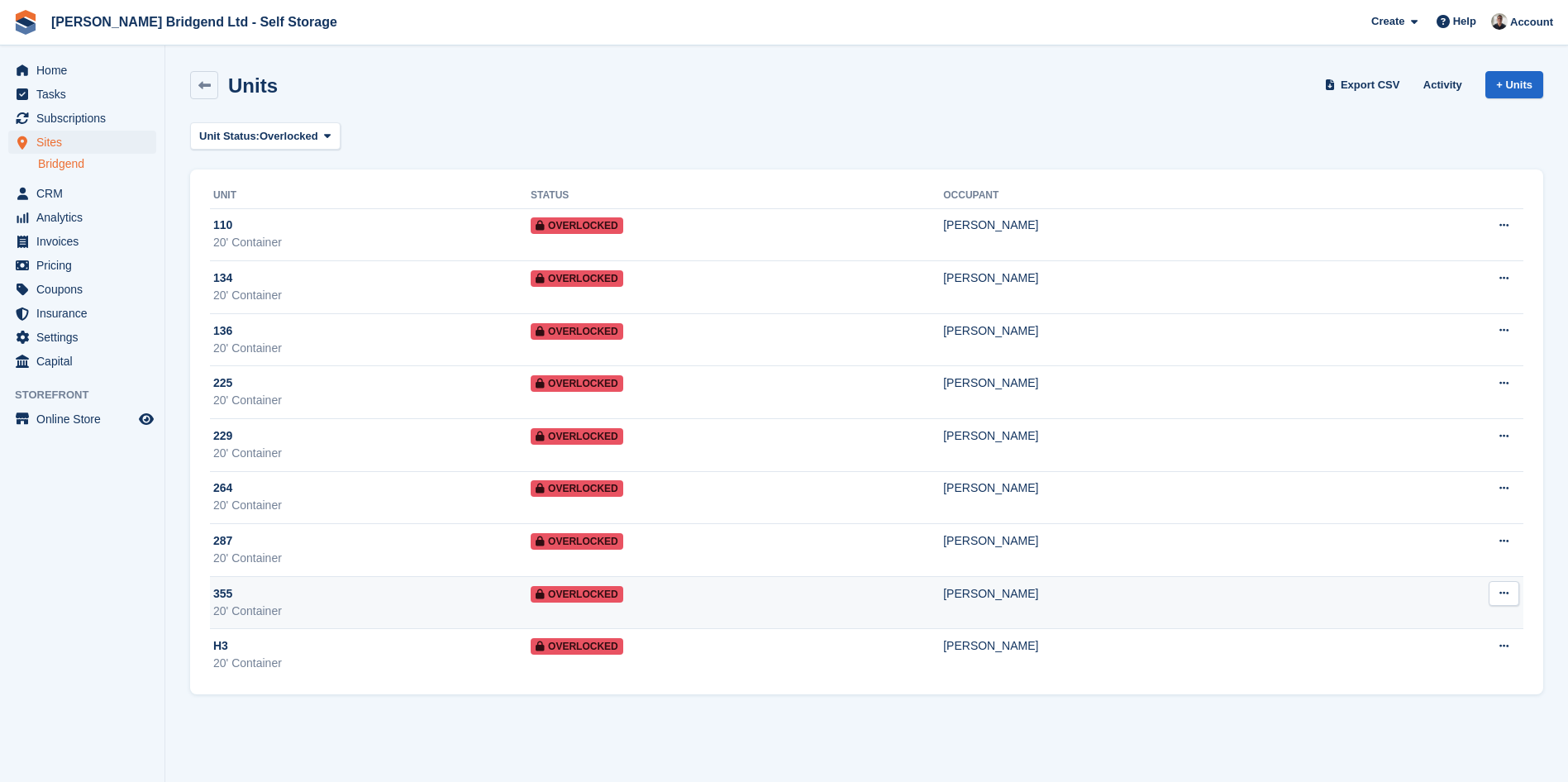
click at [822, 585] on td "Overlocked" at bounding box center [737, 602] width 412 height 53
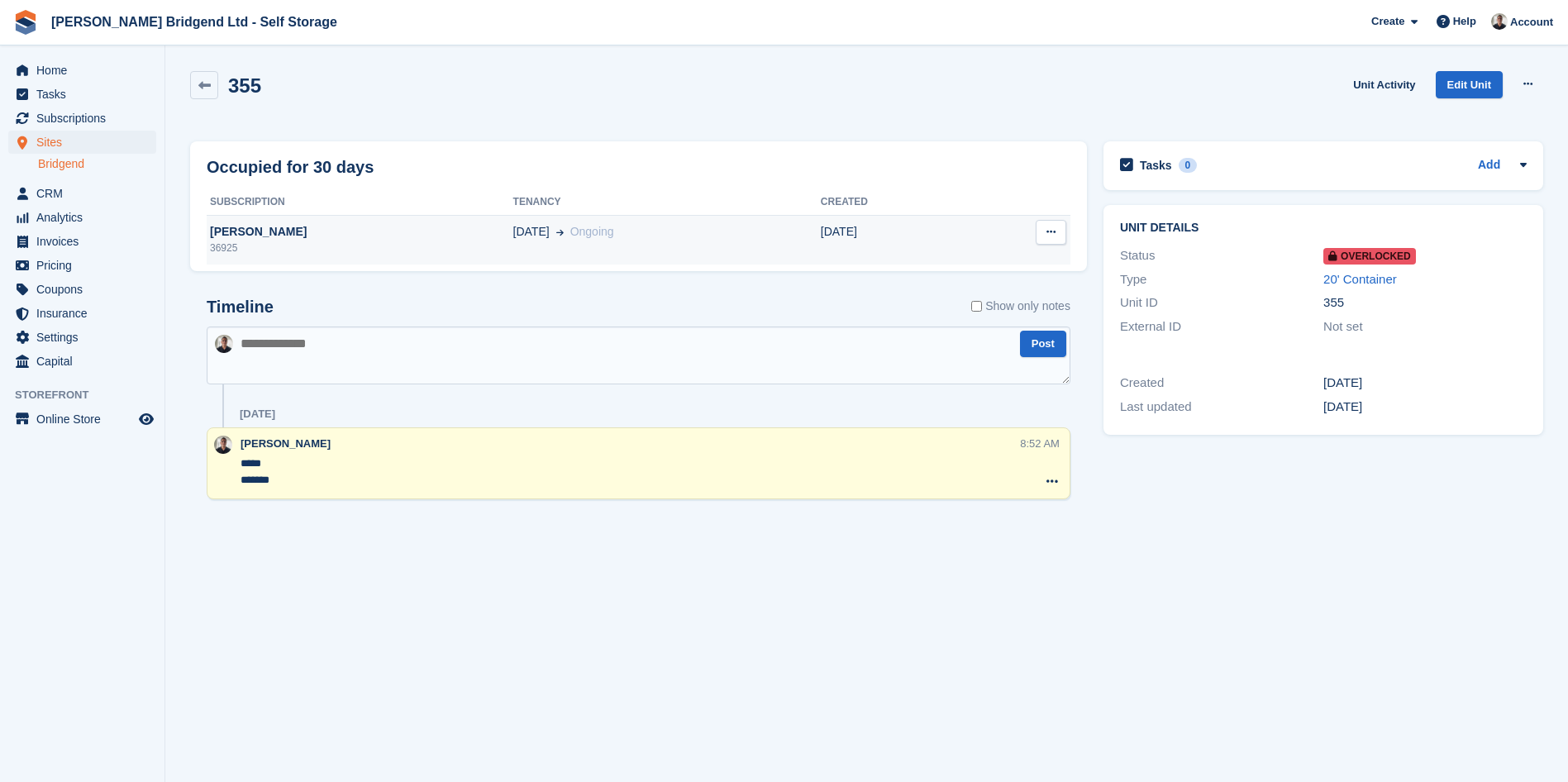
click at [389, 230] on div "[PERSON_NAME]" at bounding box center [360, 231] width 307 height 17
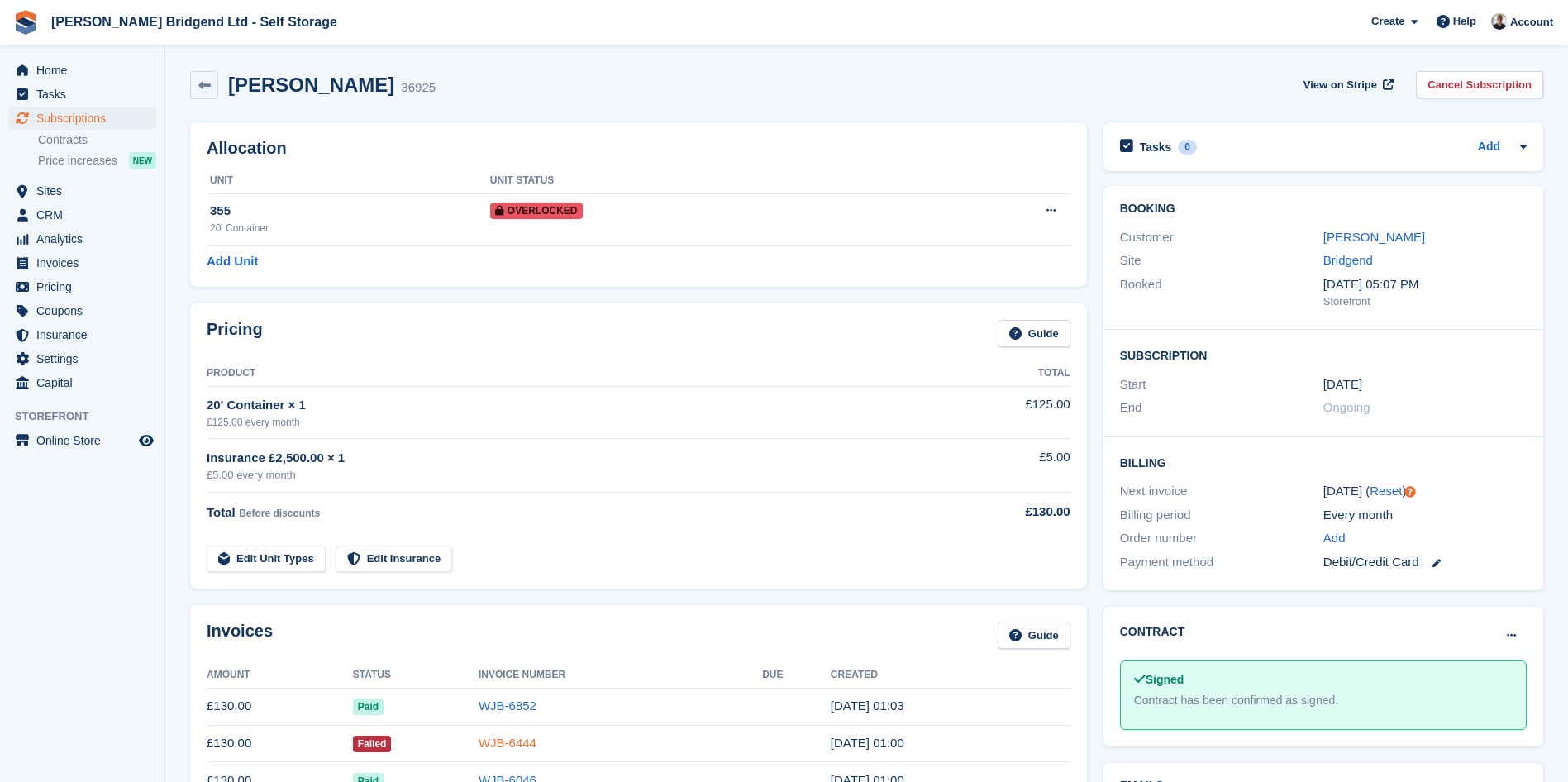
click at [507, 737] on link "WJB-6444" at bounding box center [507, 742] width 58 height 14
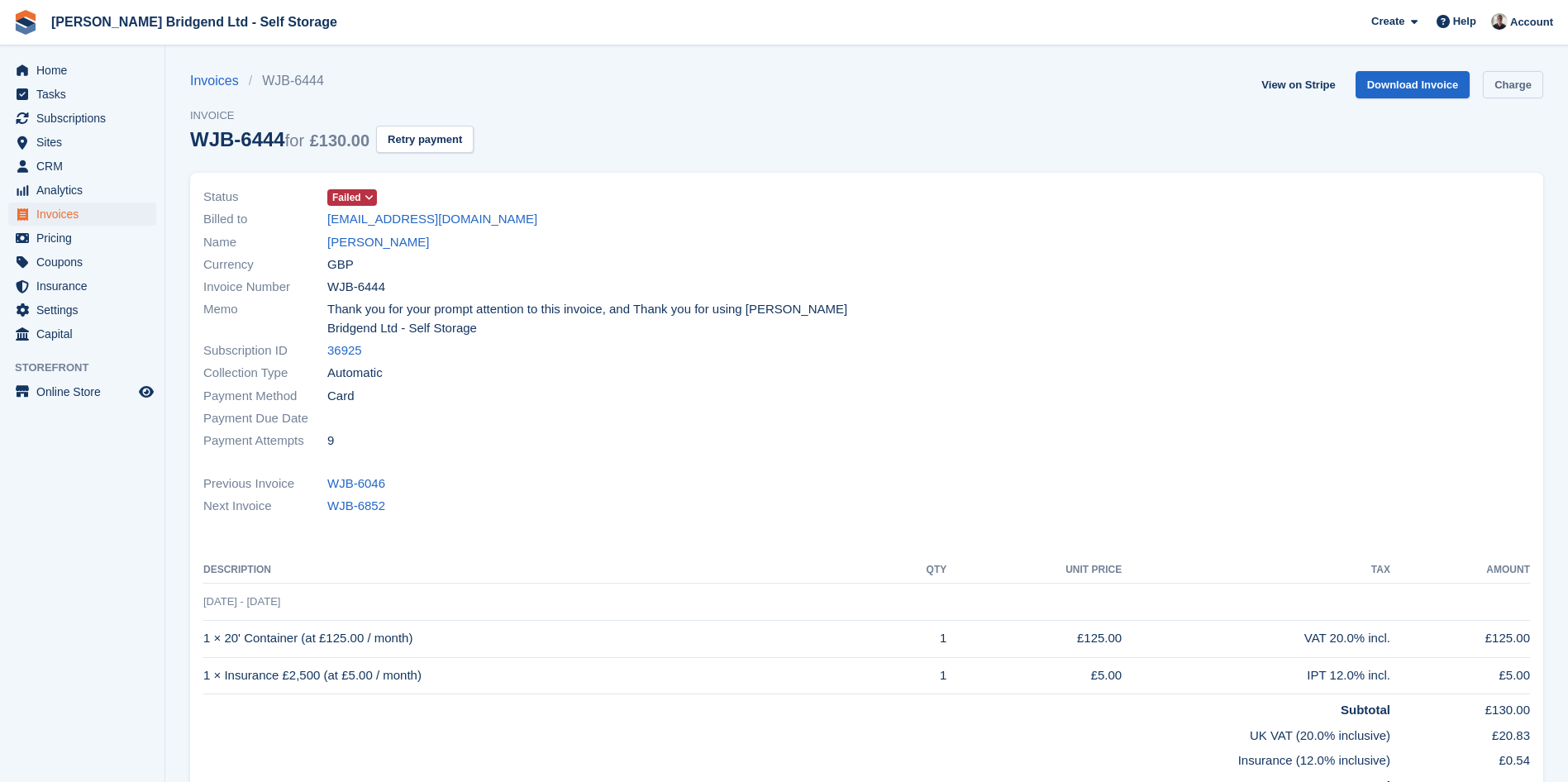
click at [1515, 89] on link "Charge" at bounding box center [1512, 84] width 61 height 27
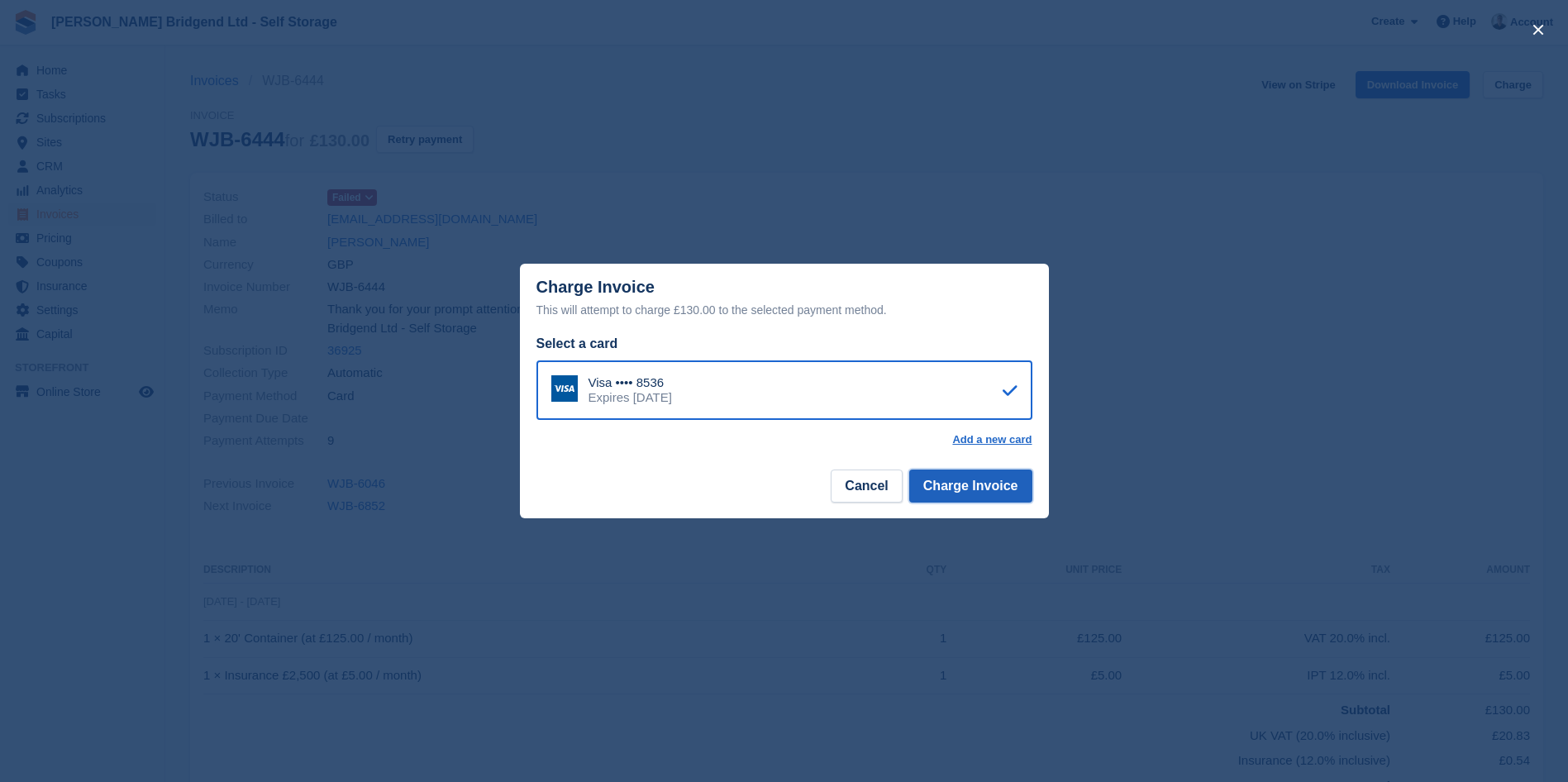
click at [953, 482] on button "Charge Invoice" at bounding box center [971, 485] width 124 height 33
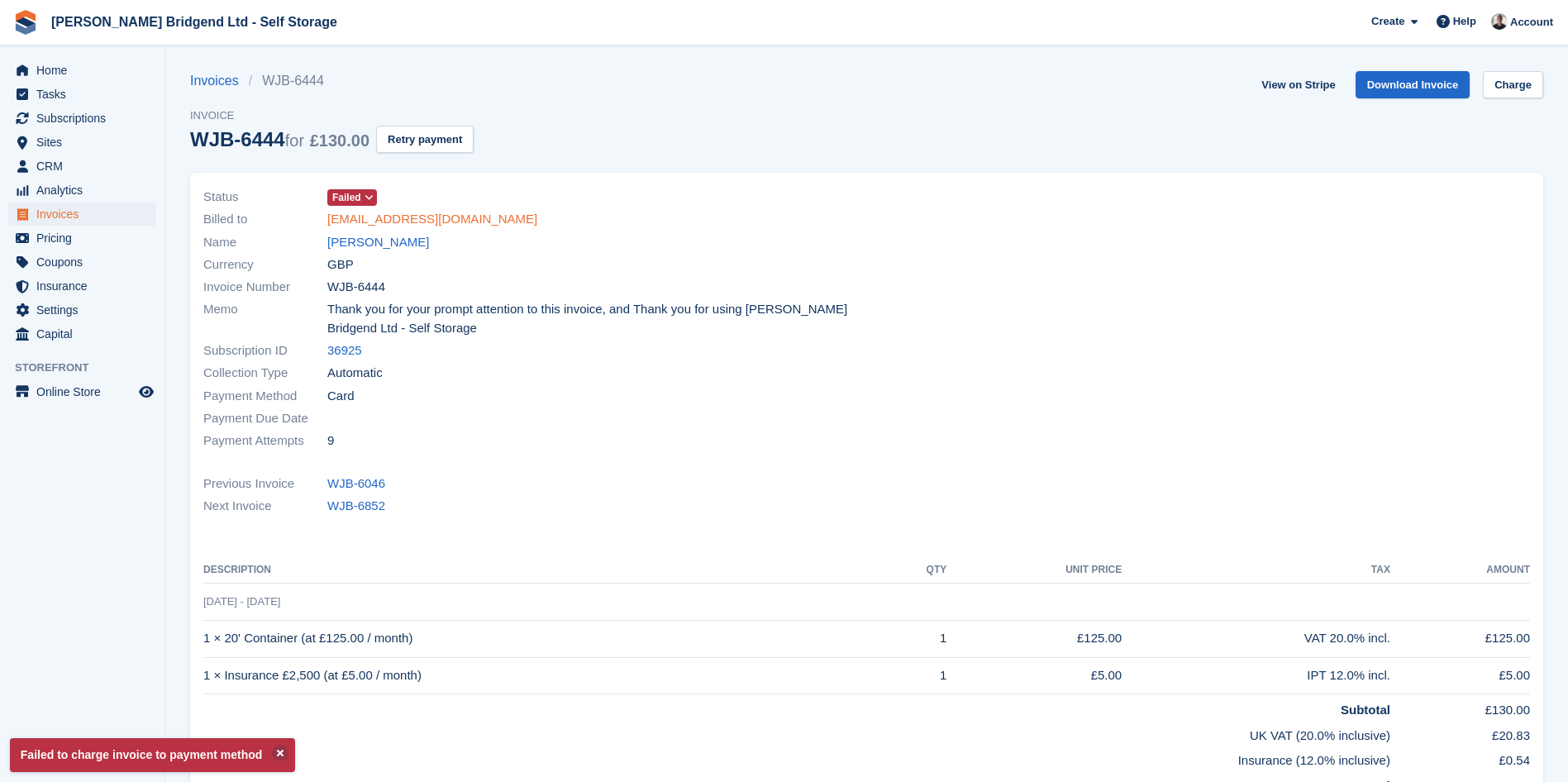
click at [473, 221] on link "tattooautumnrose@gmail.com" at bounding box center [432, 219] width 210 height 19
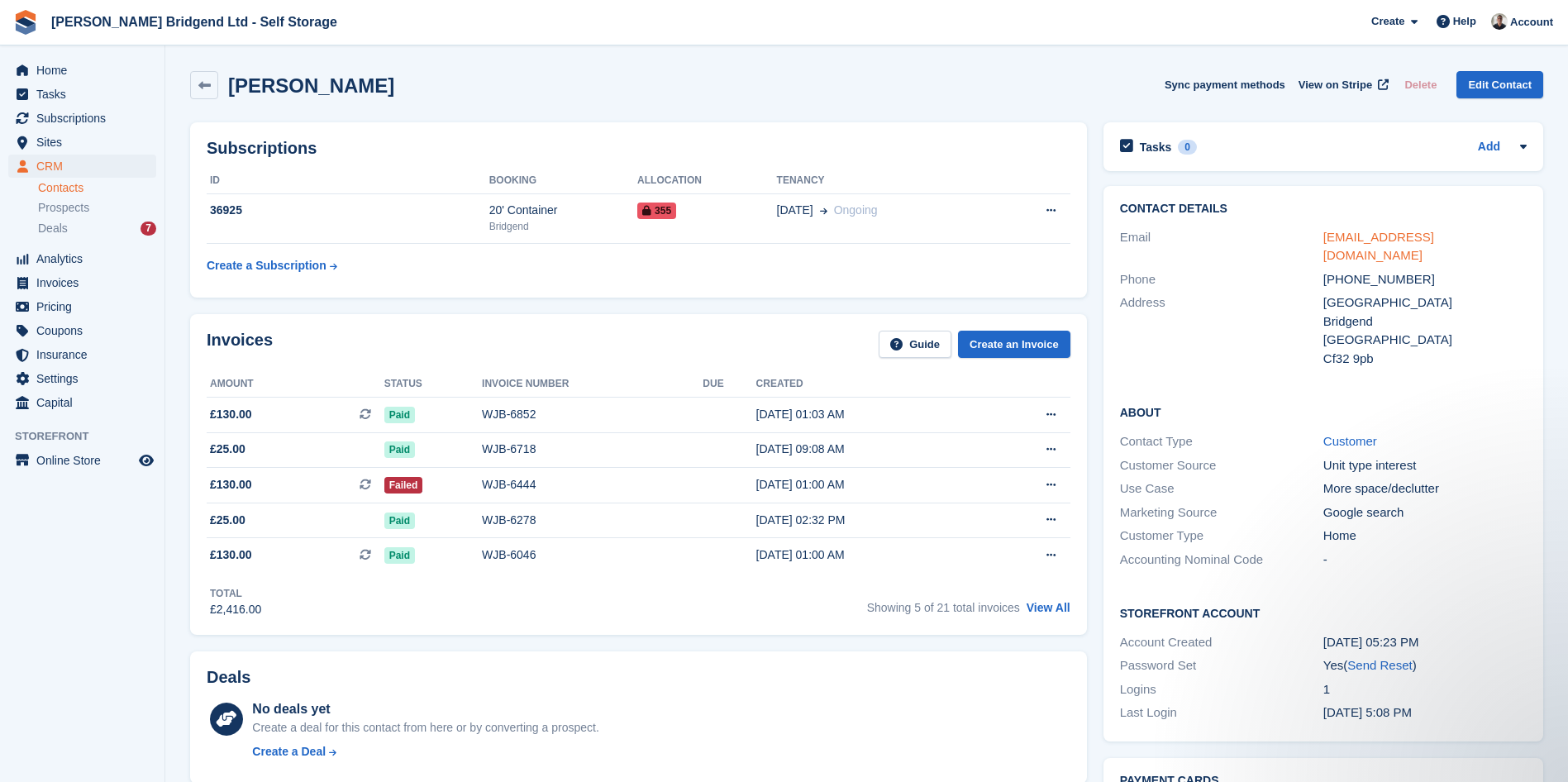
click at [1434, 238] on link "tattooautumnrose@gmail.com" at bounding box center [1378, 246] width 111 height 33
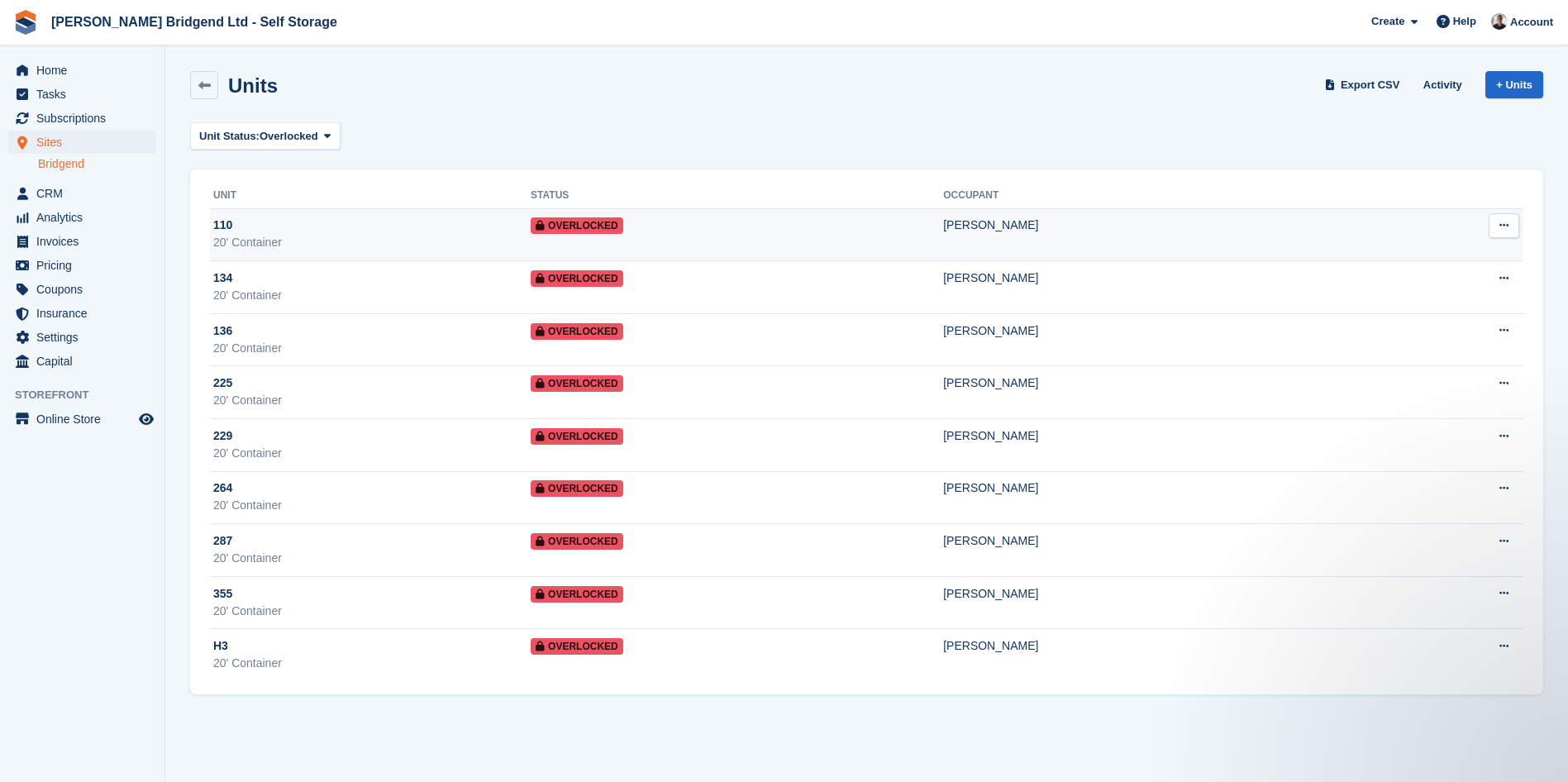
click at [1019, 235] on td "[PERSON_NAME]" at bounding box center [1156, 234] width 425 height 53
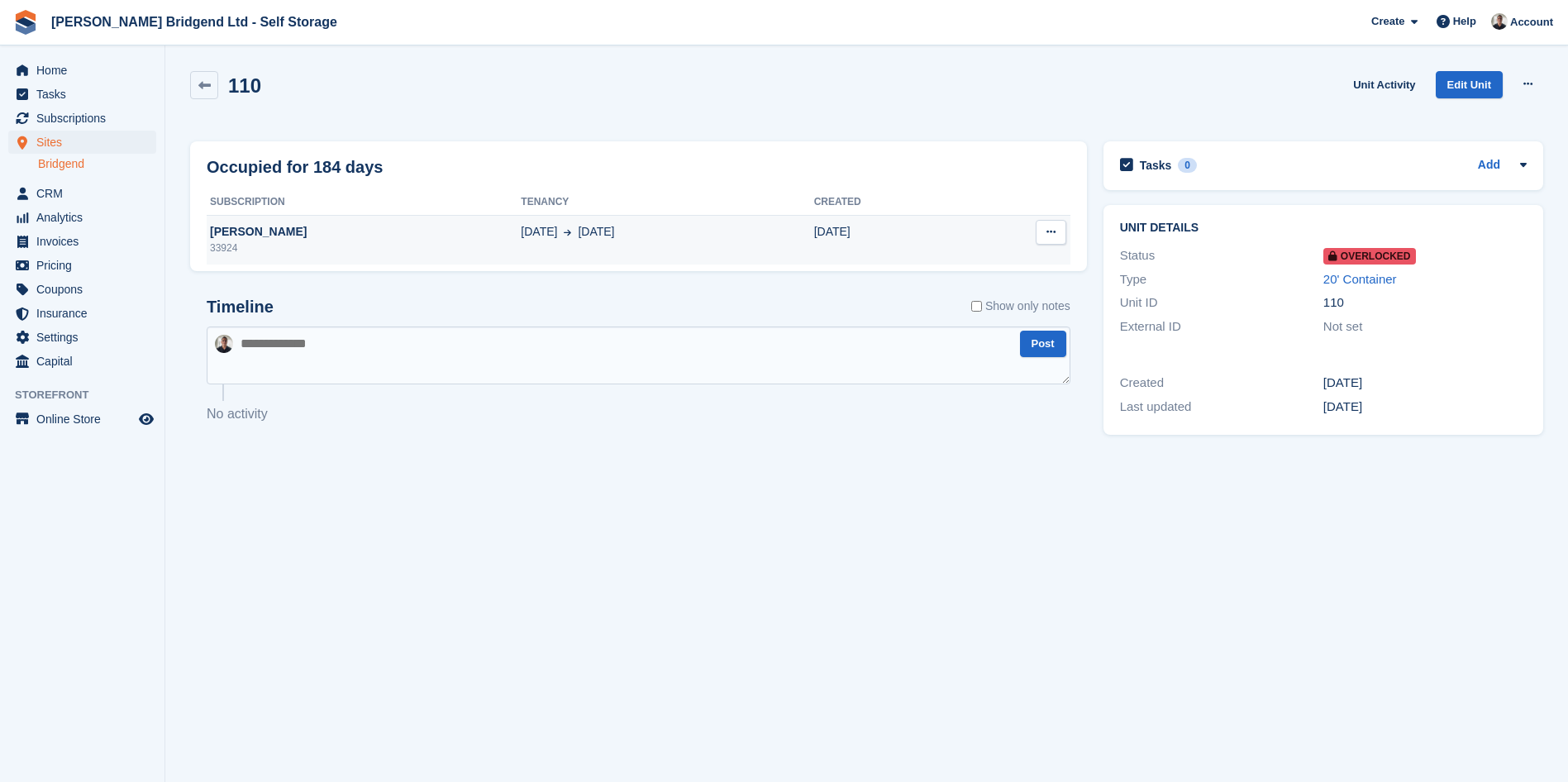
click at [900, 219] on td "[DATE]" at bounding box center [888, 240] width 147 height 50
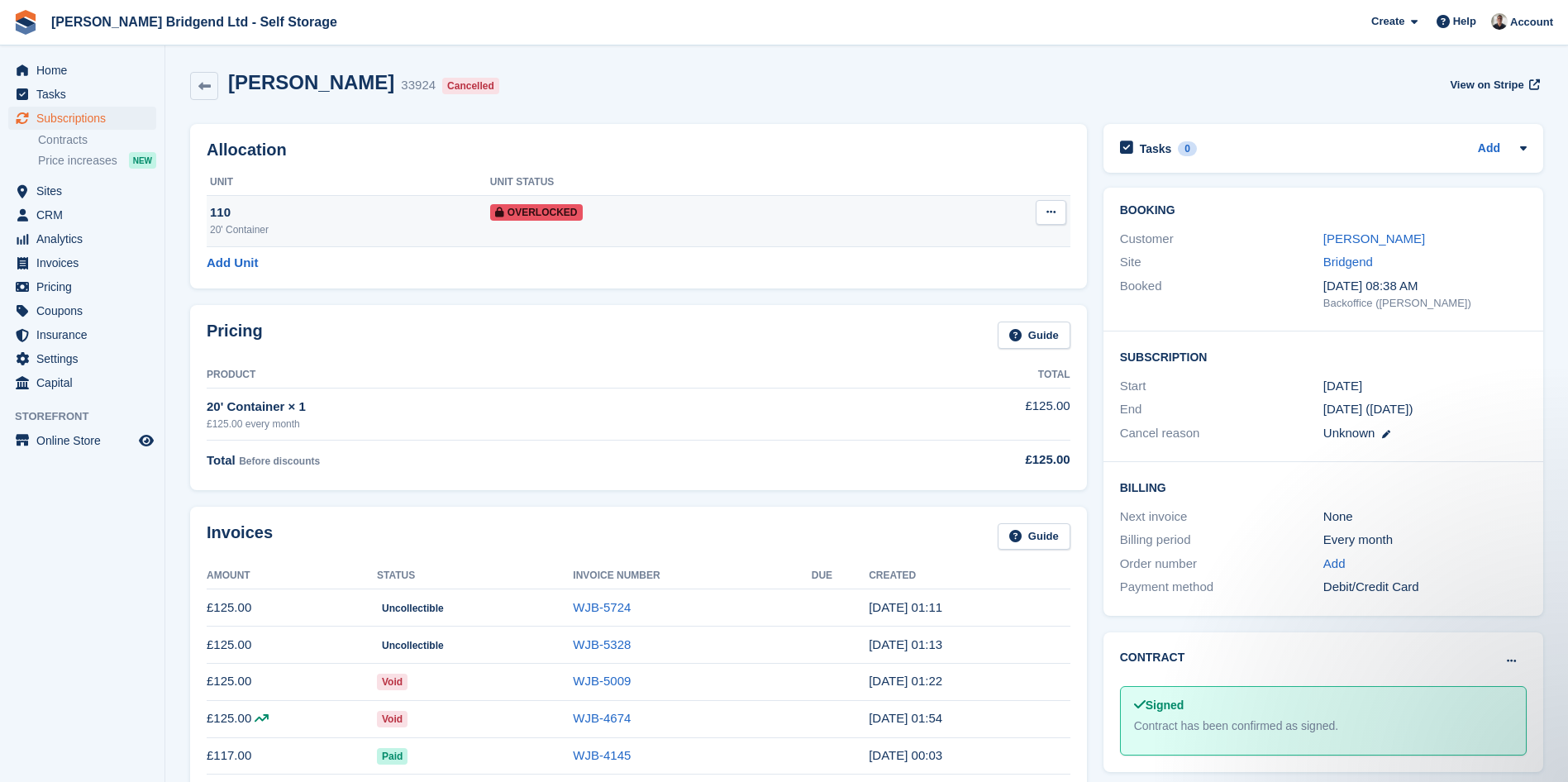
click at [867, 208] on div "Overlocked" at bounding box center [700, 211] width 421 height 17
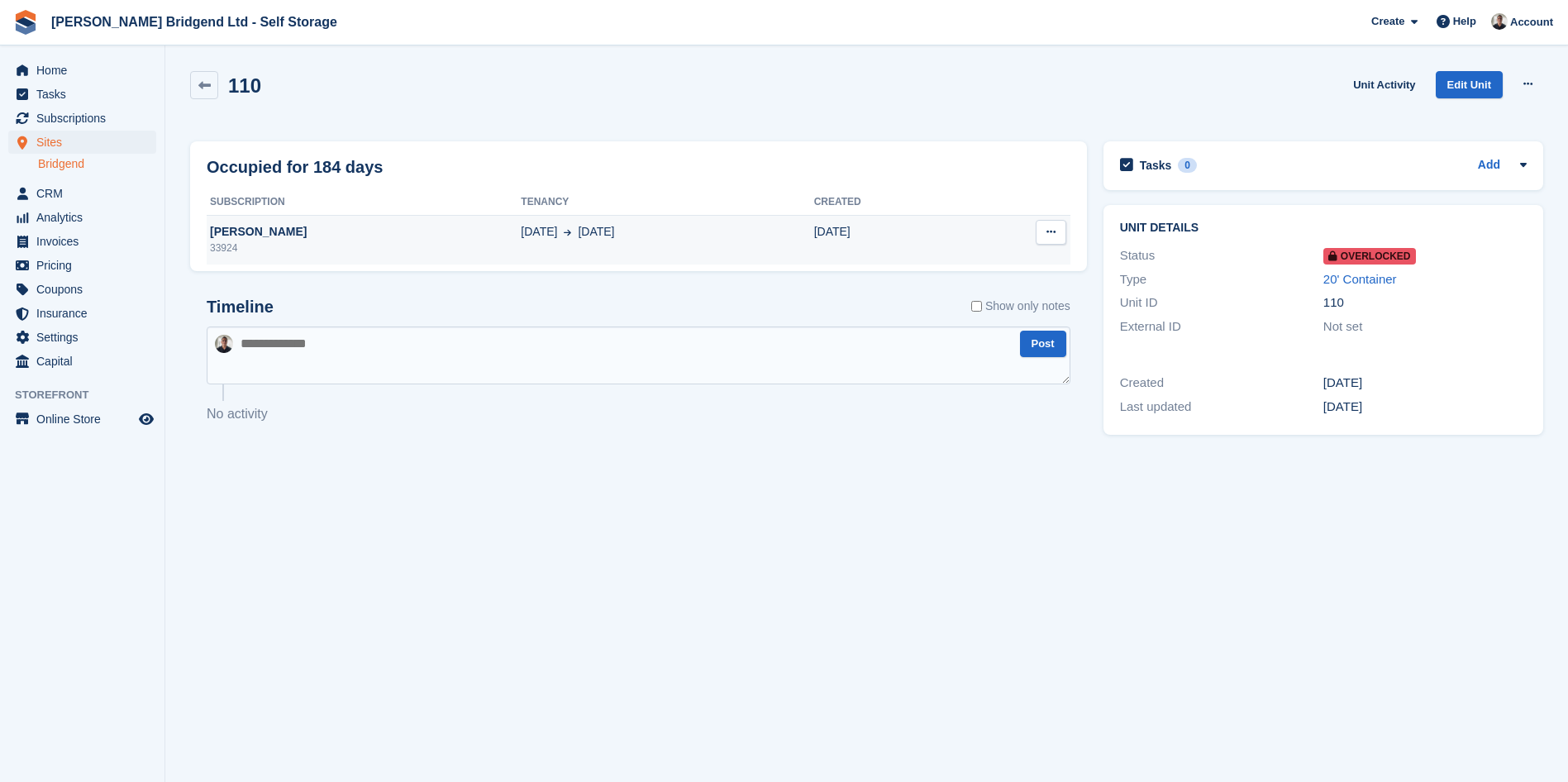
click at [674, 227] on div "[DATE] [DATE]" at bounding box center [667, 231] width 293 height 17
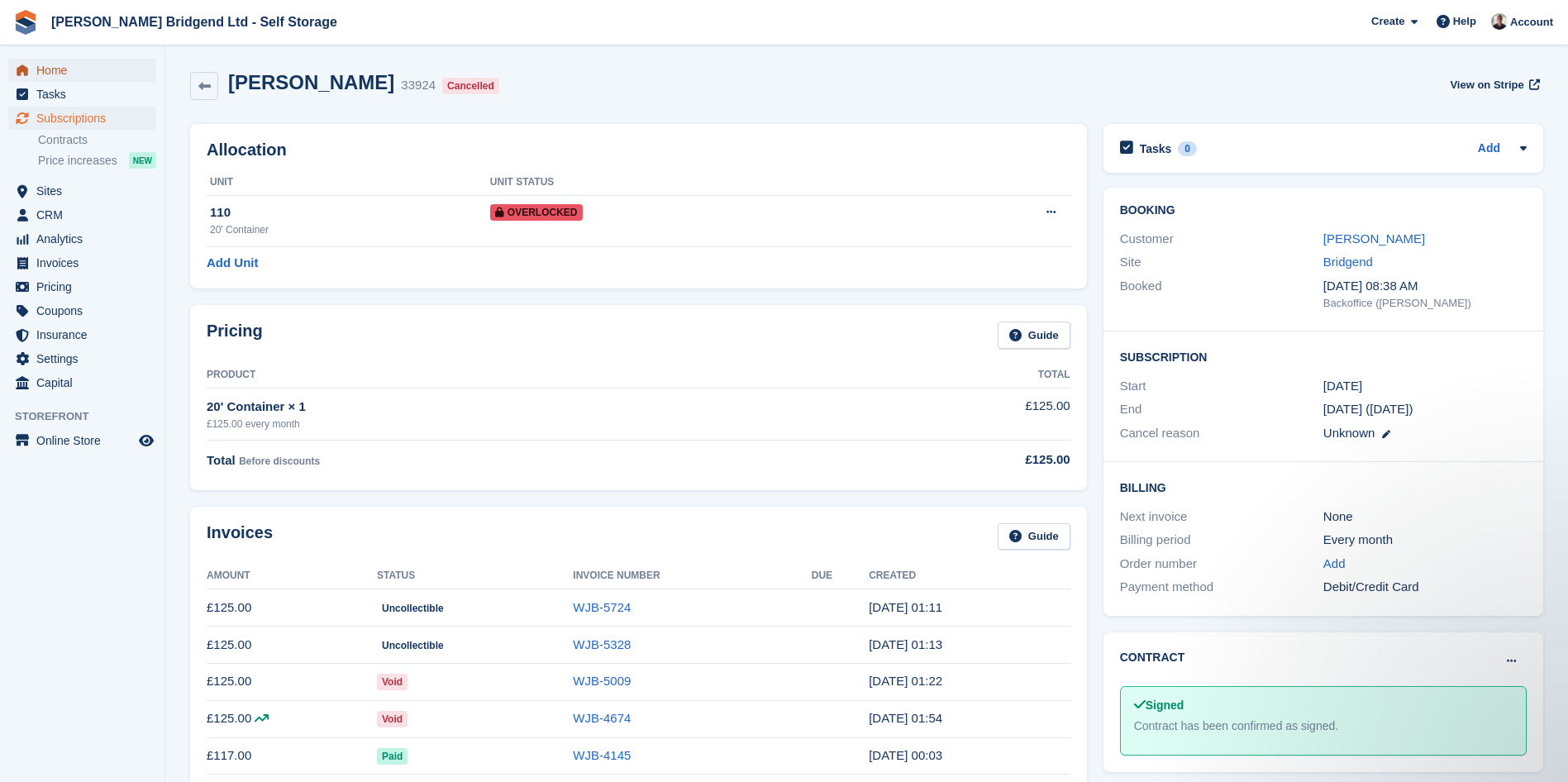
click at [85, 71] on span "Home" at bounding box center [87, 70] width 100 height 23
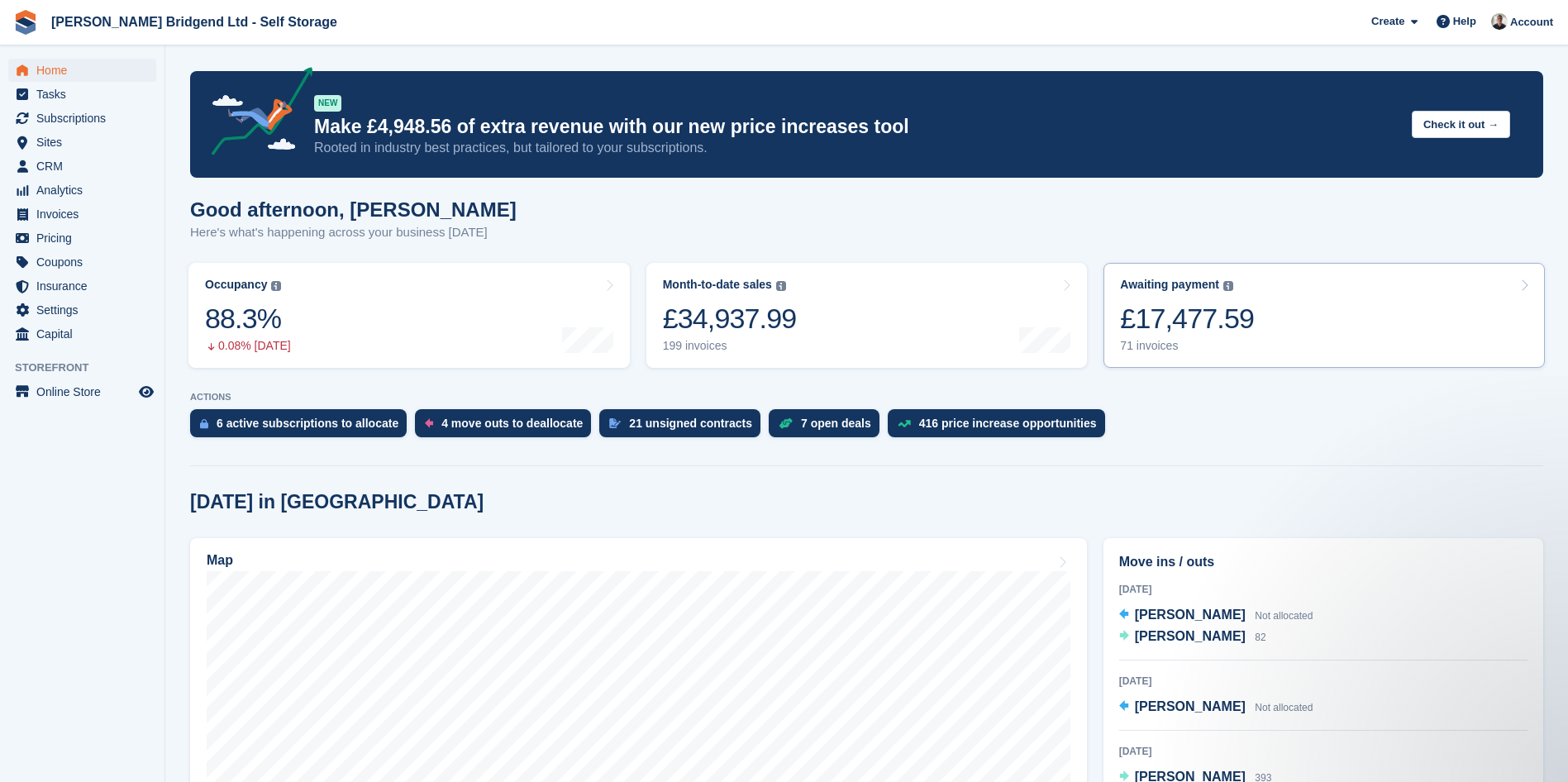
click at [1310, 323] on link "Awaiting payment The total outstanding balance on all open invoices. £17,477.59…" at bounding box center [1324, 315] width 441 height 105
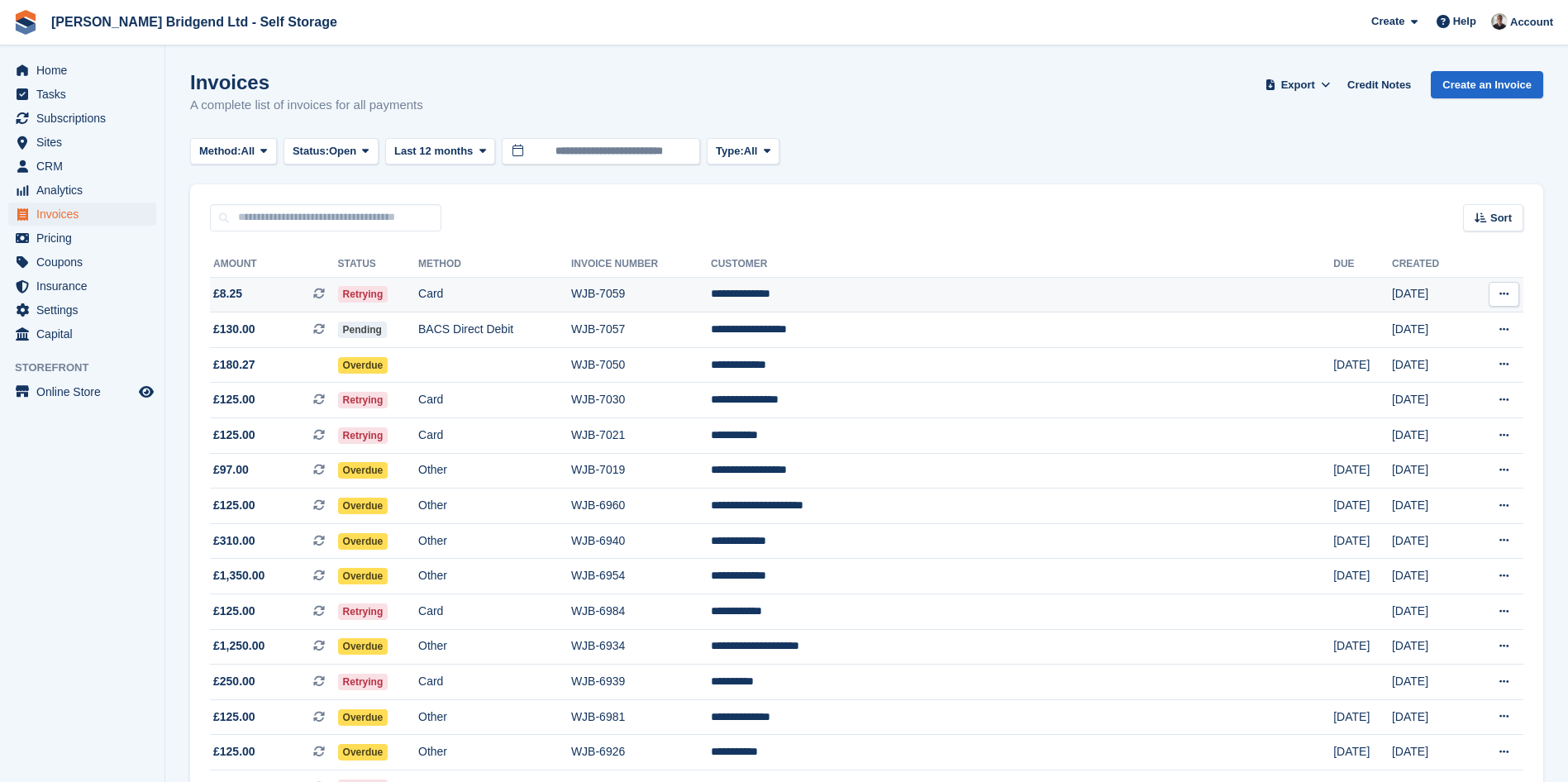
click at [571, 301] on td "Card" at bounding box center [494, 295] width 152 height 36
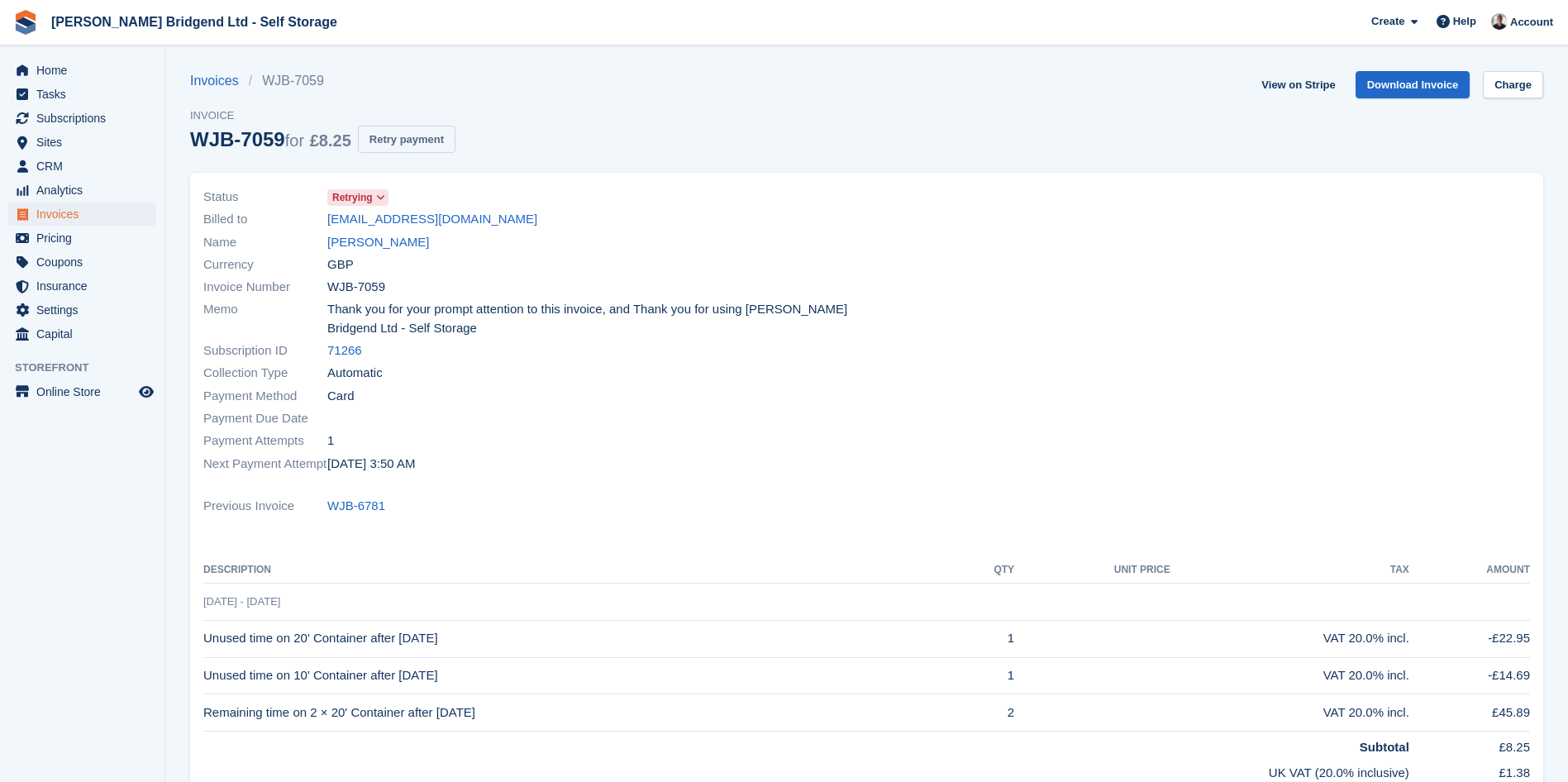
click at [400, 139] on button "Retry payment" at bounding box center [406, 138] width 98 height 27
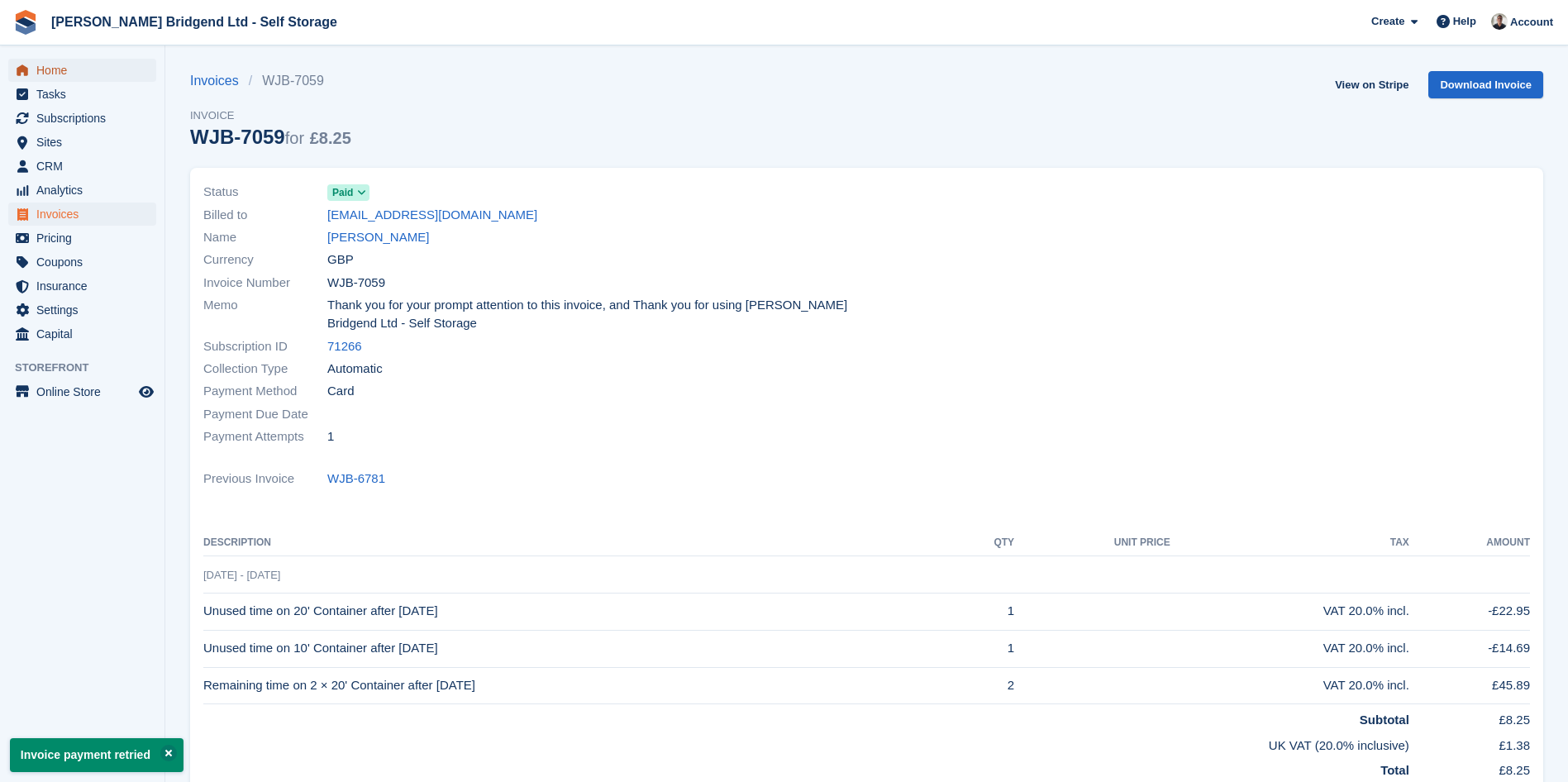
click at [27, 78] on span "menu" at bounding box center [22, 71] width 20 height 20
